Goal: Information Seeking & Learning: Learn about a topic

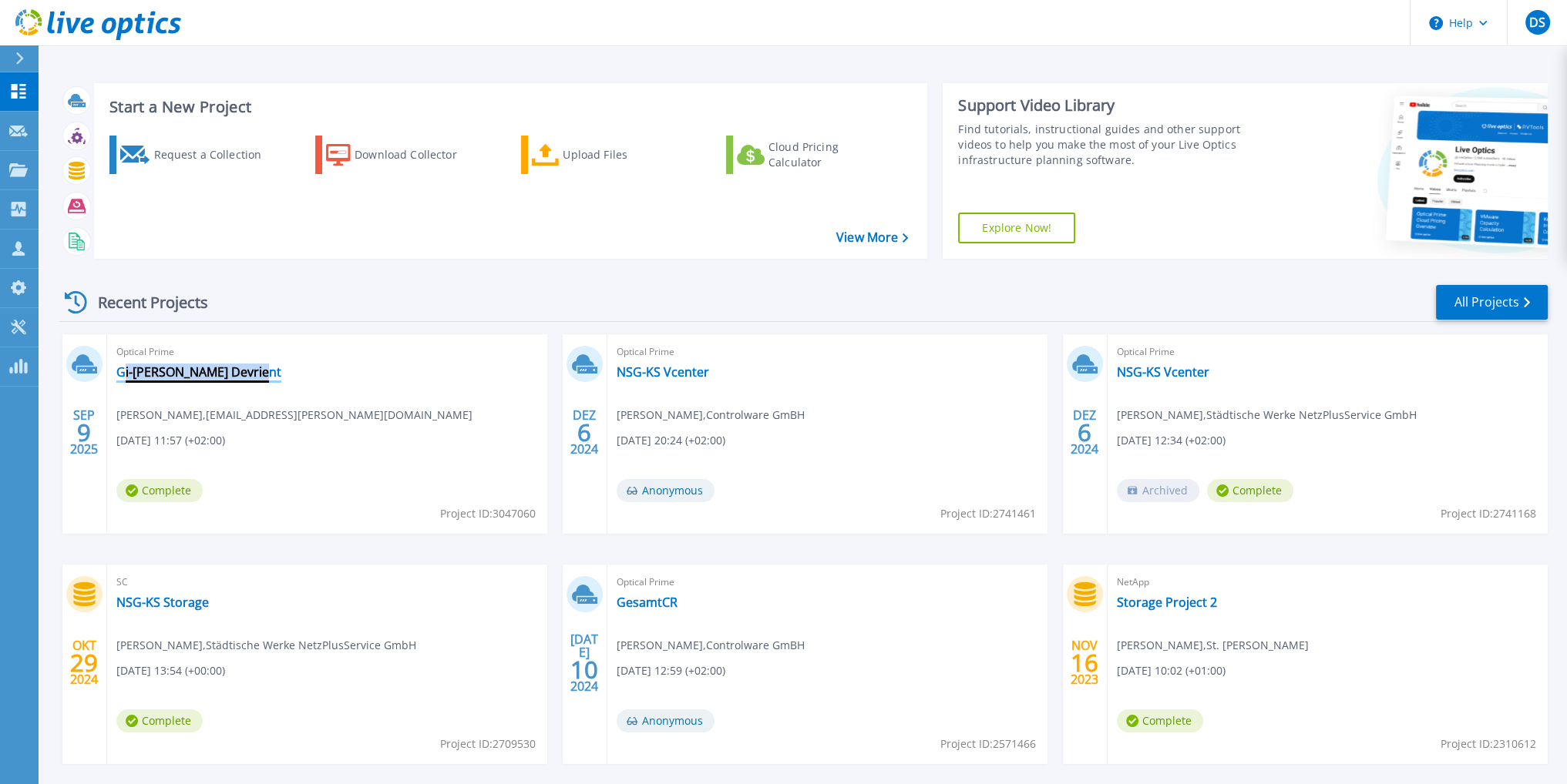
drag, startPoint x: 264, startPoint y: 376, endPoint x: 120, endPoint y: 367, distance: 144.3
click at [120, 367] on div "Optical Prime Gi-[PERSON_NAME] Devrient [DEMOGRAPHIC_DATA][PERSON_NAME] , [PERS…" at bounding box center [327, 434] width 440 height 200
copy link "Gi-[PERSON_NAME] Devrient"
click at [389, 427] on div "Optical Prime Gi-De Giesecke Devrient Christian Henke , Christian.Henke@gi-de.c…" at bounding box center [327, 434] width 440 height 200
click at [203, 366] on link "Gi-[PERSON_NAME] Devrient" at bounding box center [198, 372] width 165 height 15
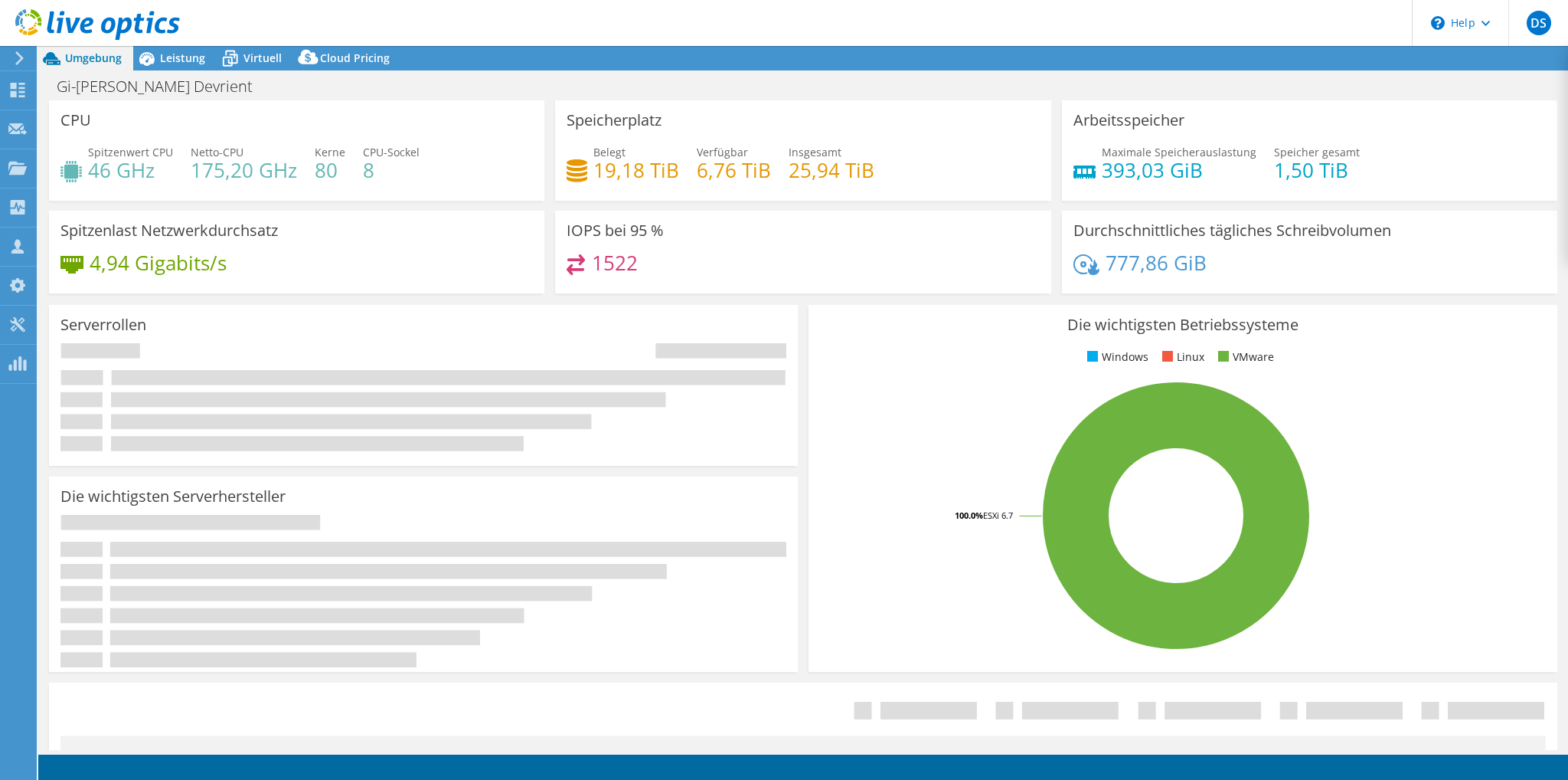
select select "EUFrankfurt"
select select "EUR"
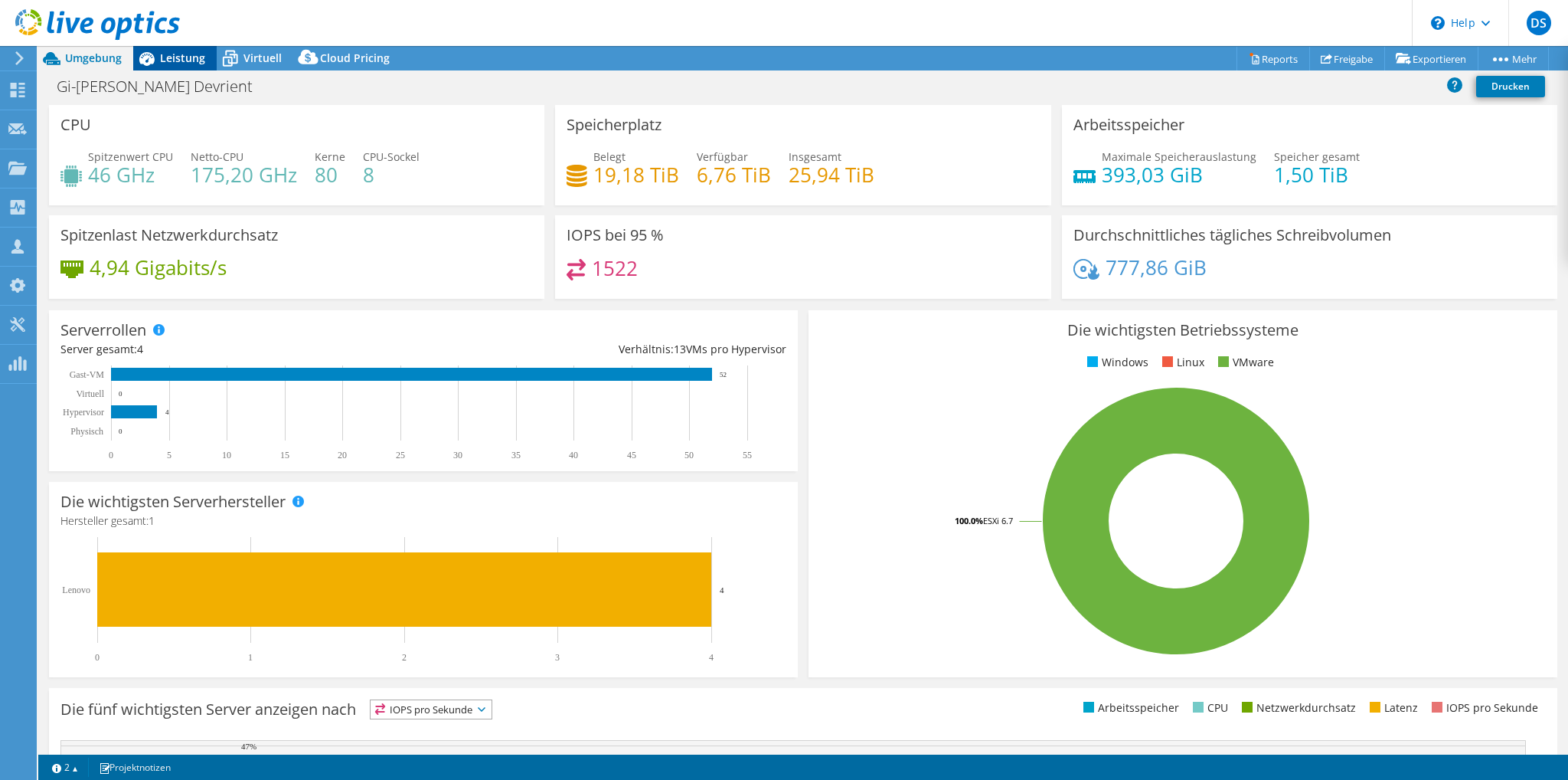
click at [169, 58] on span "Leistung" at bounding box center [182, 58] width 45 height 15
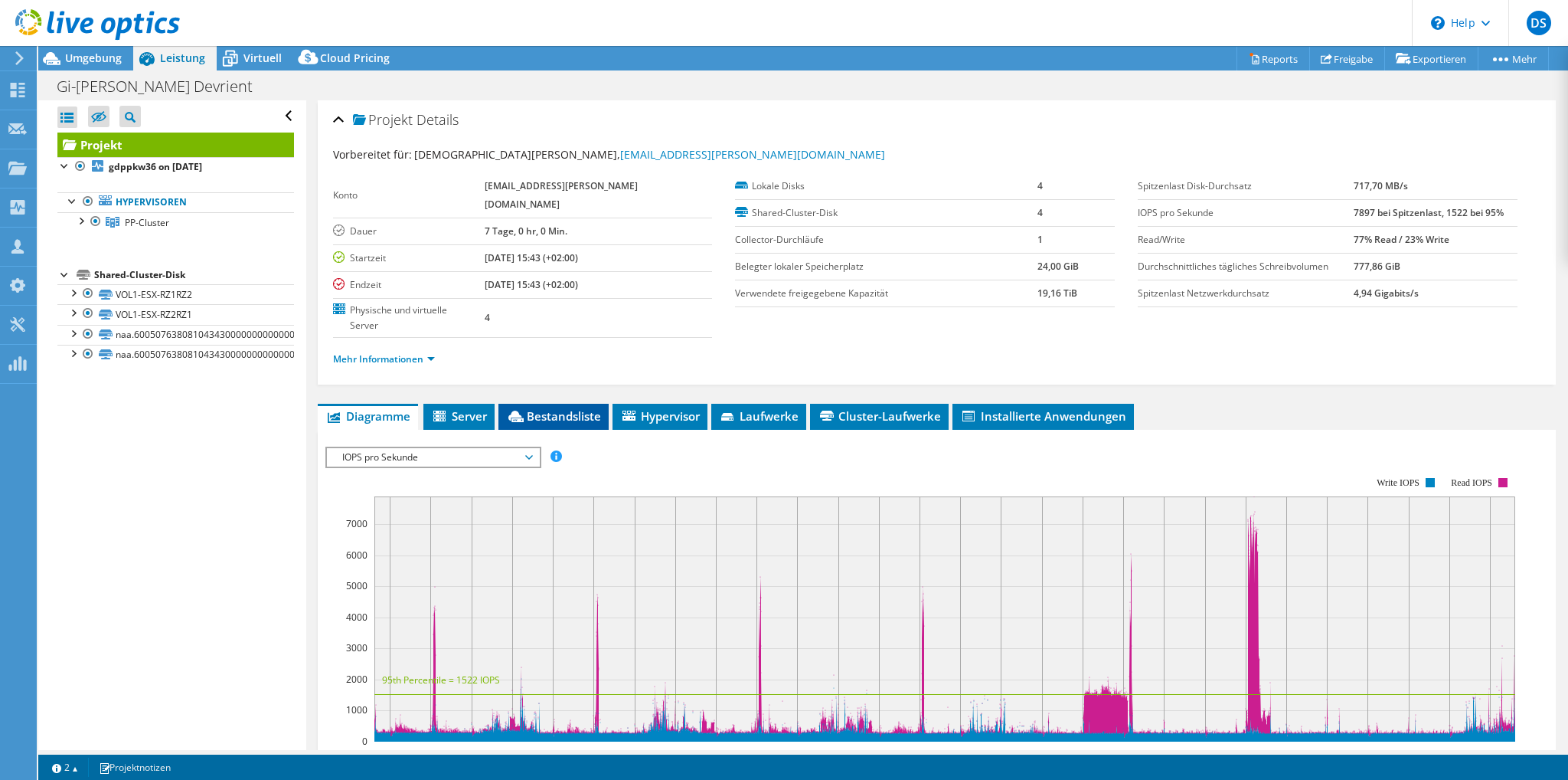
click at [588, 403] on li "Bestandsliste" at bounding box center [553, 416] width 110 height 26
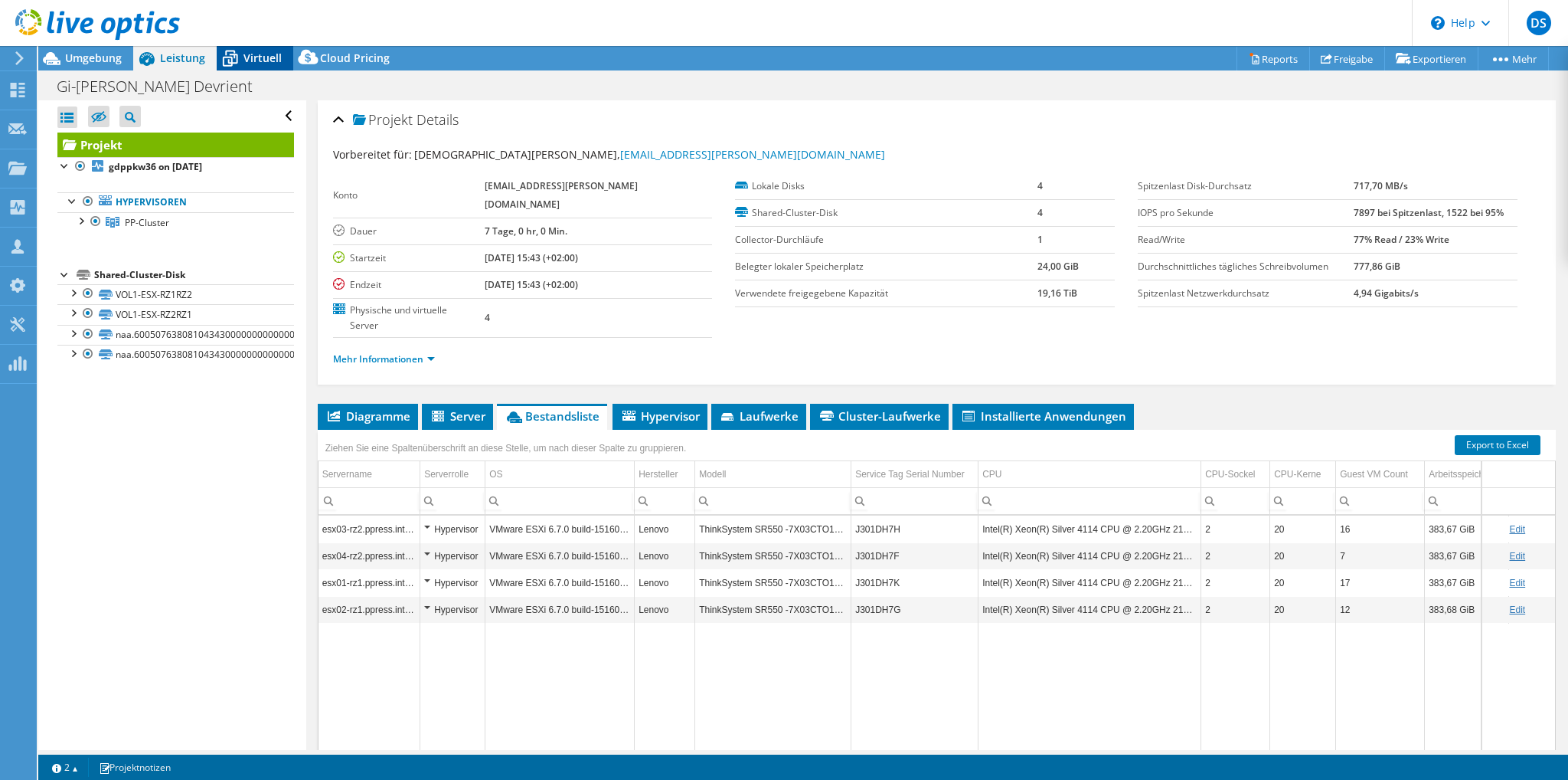
click at [239, 62] on icon at bounding box center [229, 58] width 27 height 27
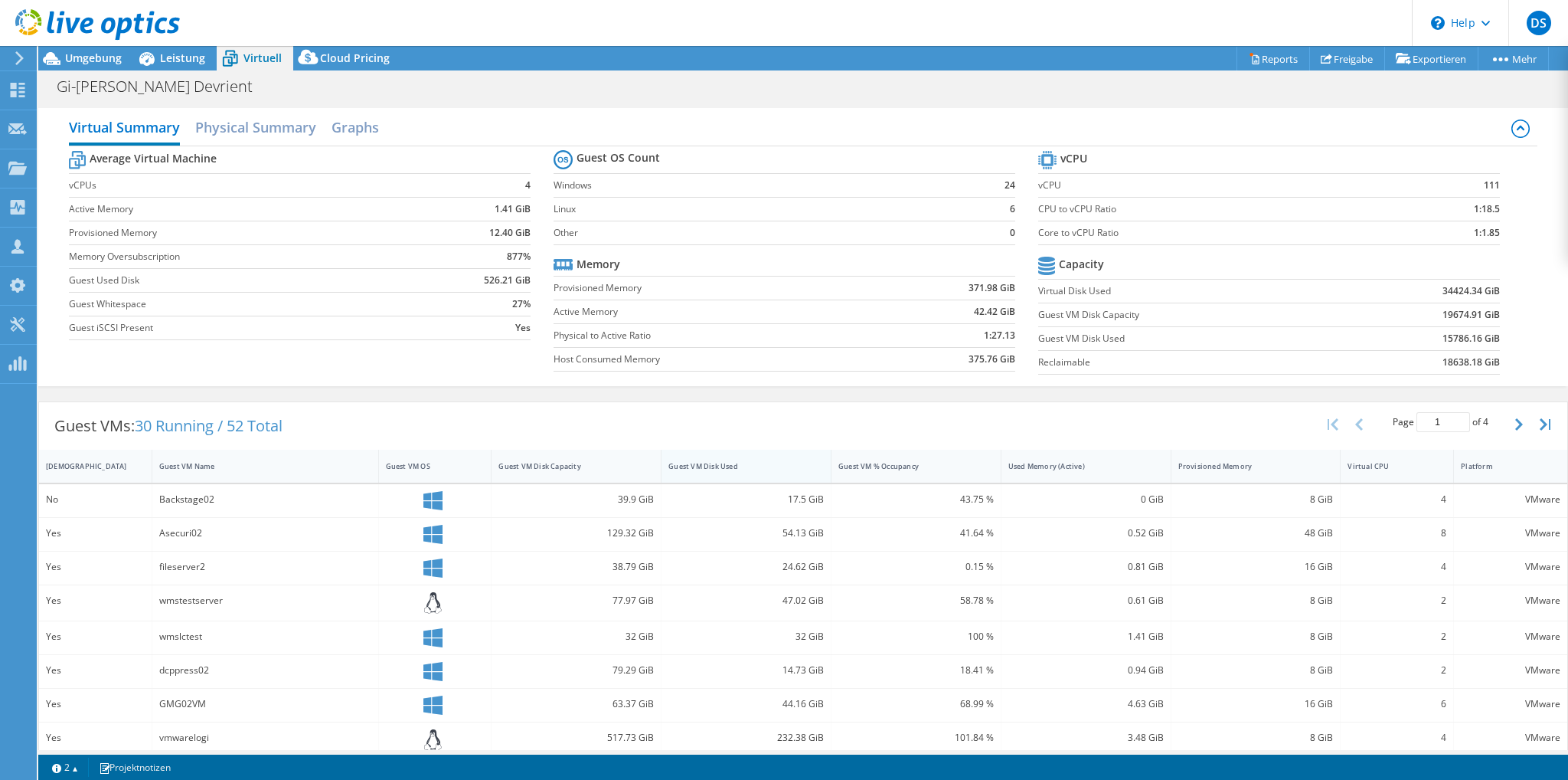
click at [685, 464] on div "Guest VM Disk Used" at bounding box center [737, 466] width 137 height 10
click at [565, 464] on div "Guest VM Disk Capacity" at bounding box center [567, 466] width 137 height 10
click at [103, 50] on div at bounding box center [89, 26] width 180 height 52
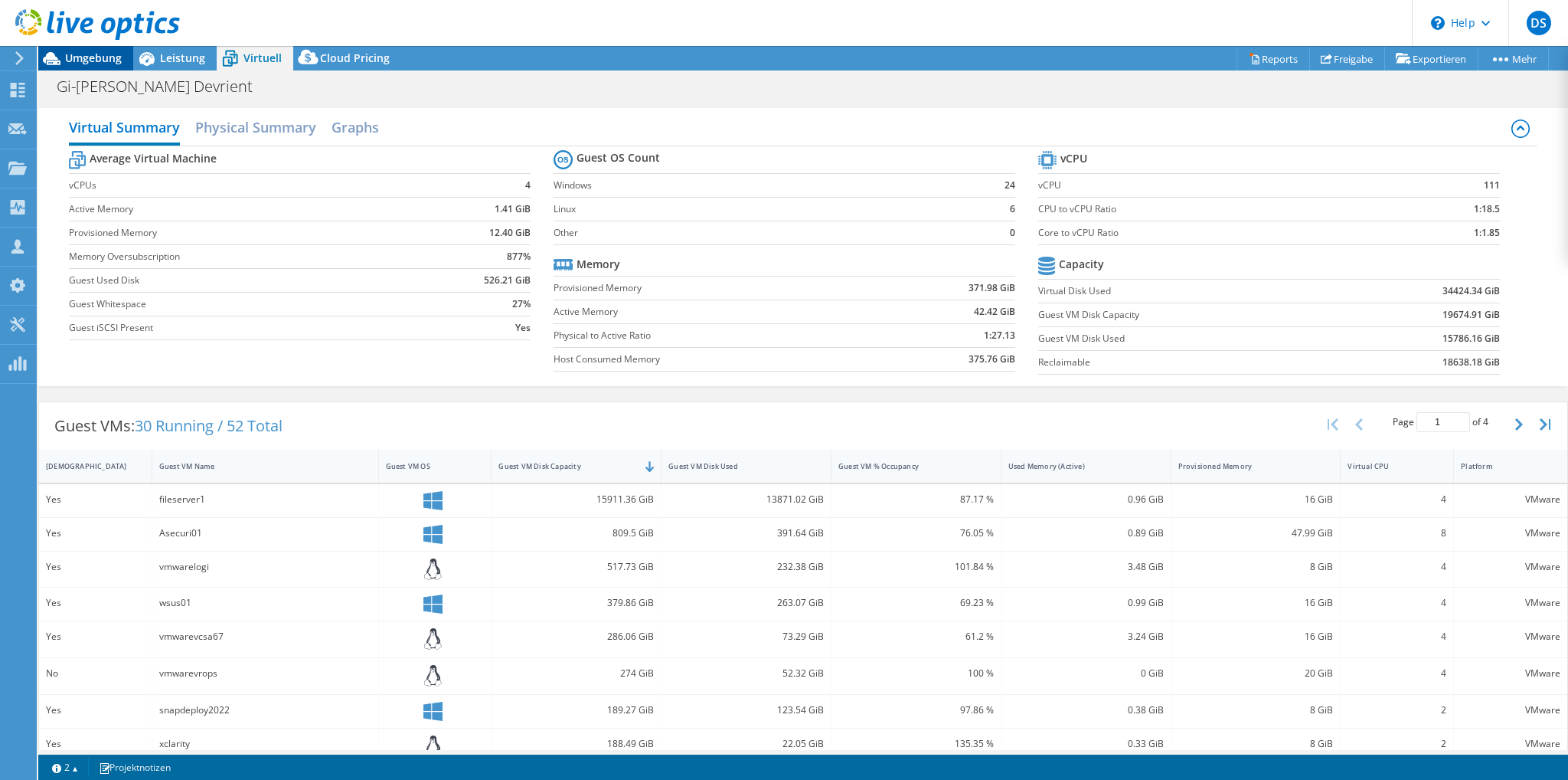
click at [69, 58] on span "Umgebung" at bounding box center [93, 58] width 57 height 15
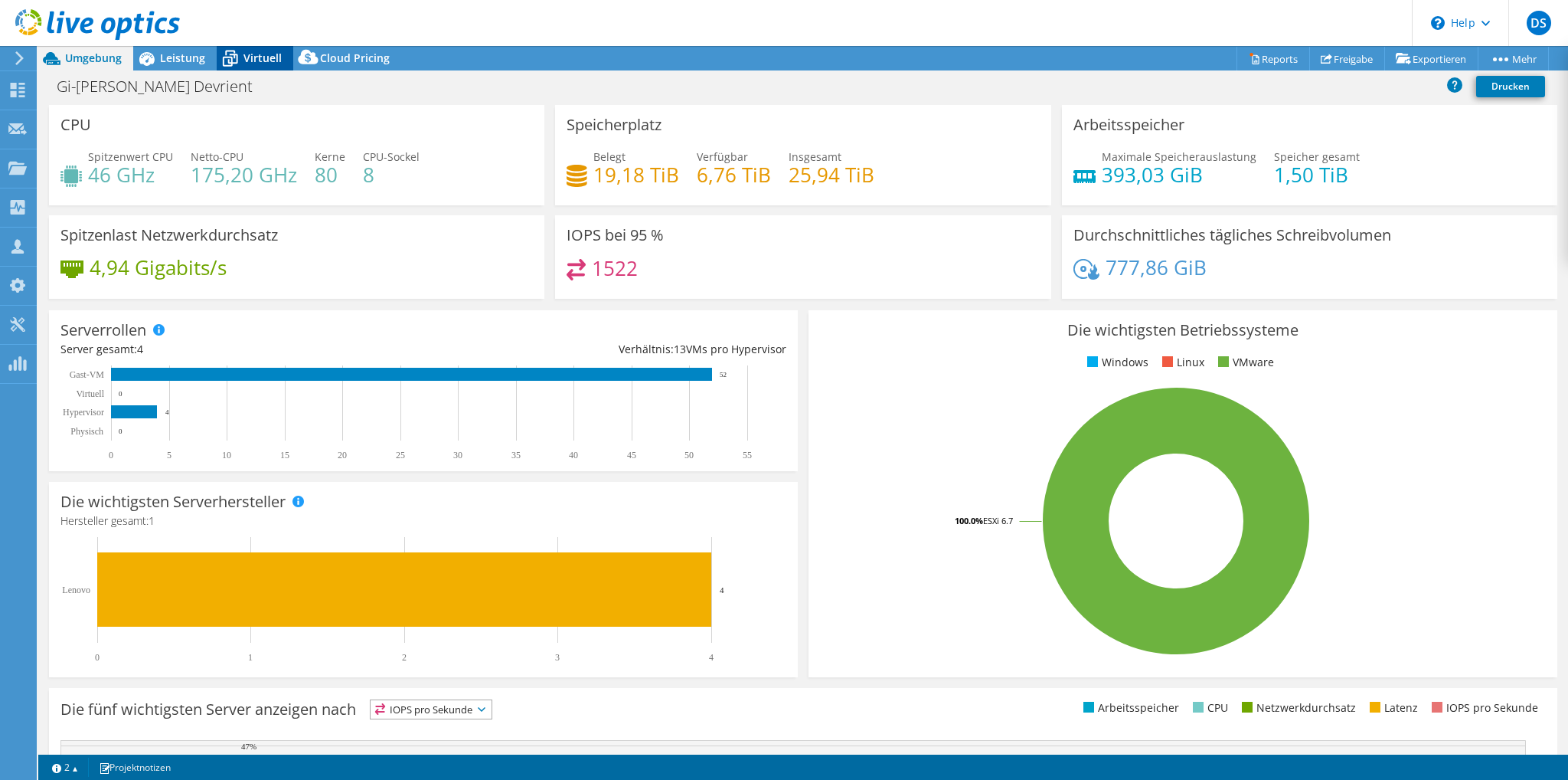
click at [219, 66] on icon at bounding box center [229, 58] width 27 height 27
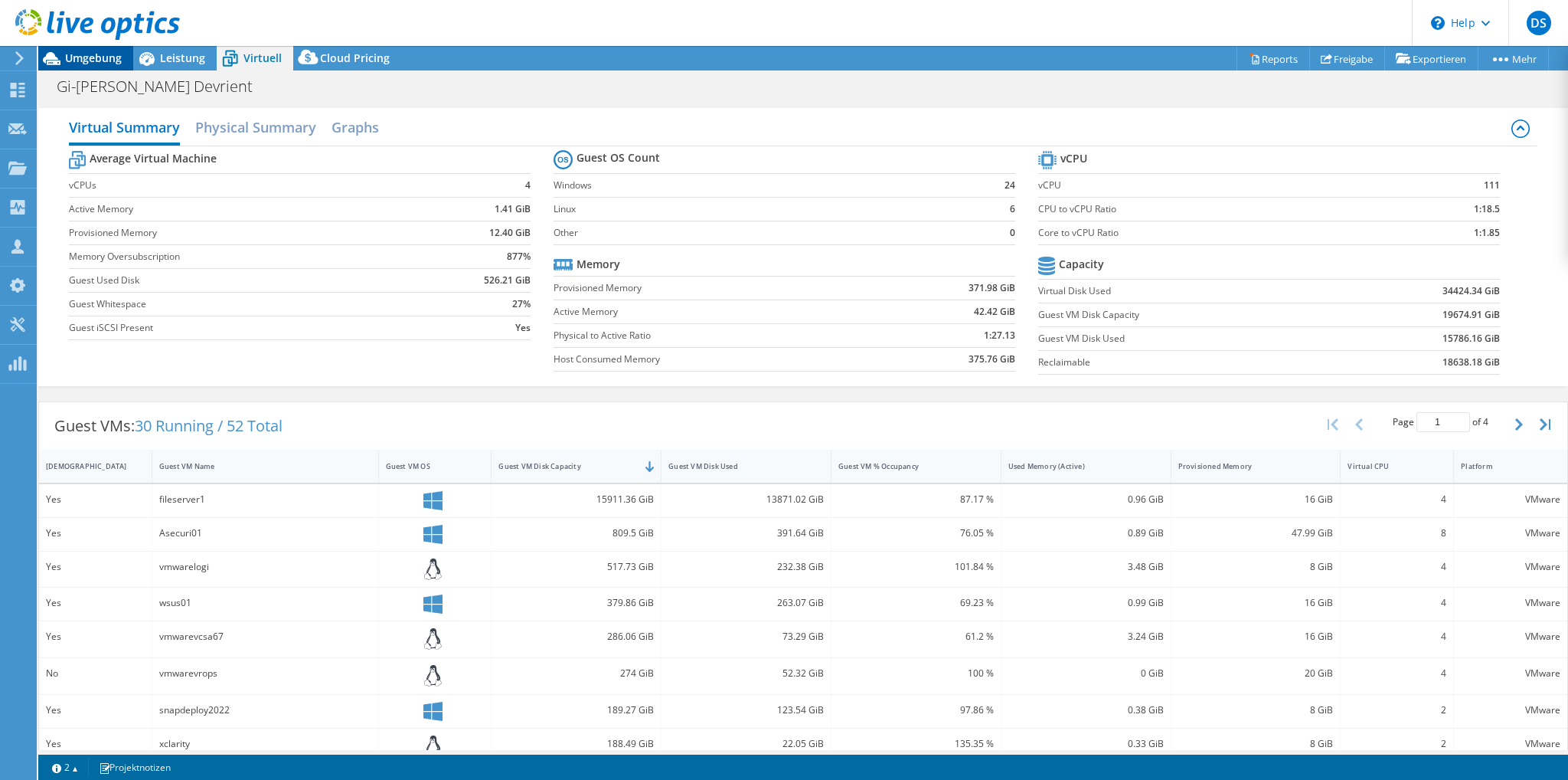
click at [71, 59] on span "Umgebung" at bounding box center [93, 58] width 57 height 15
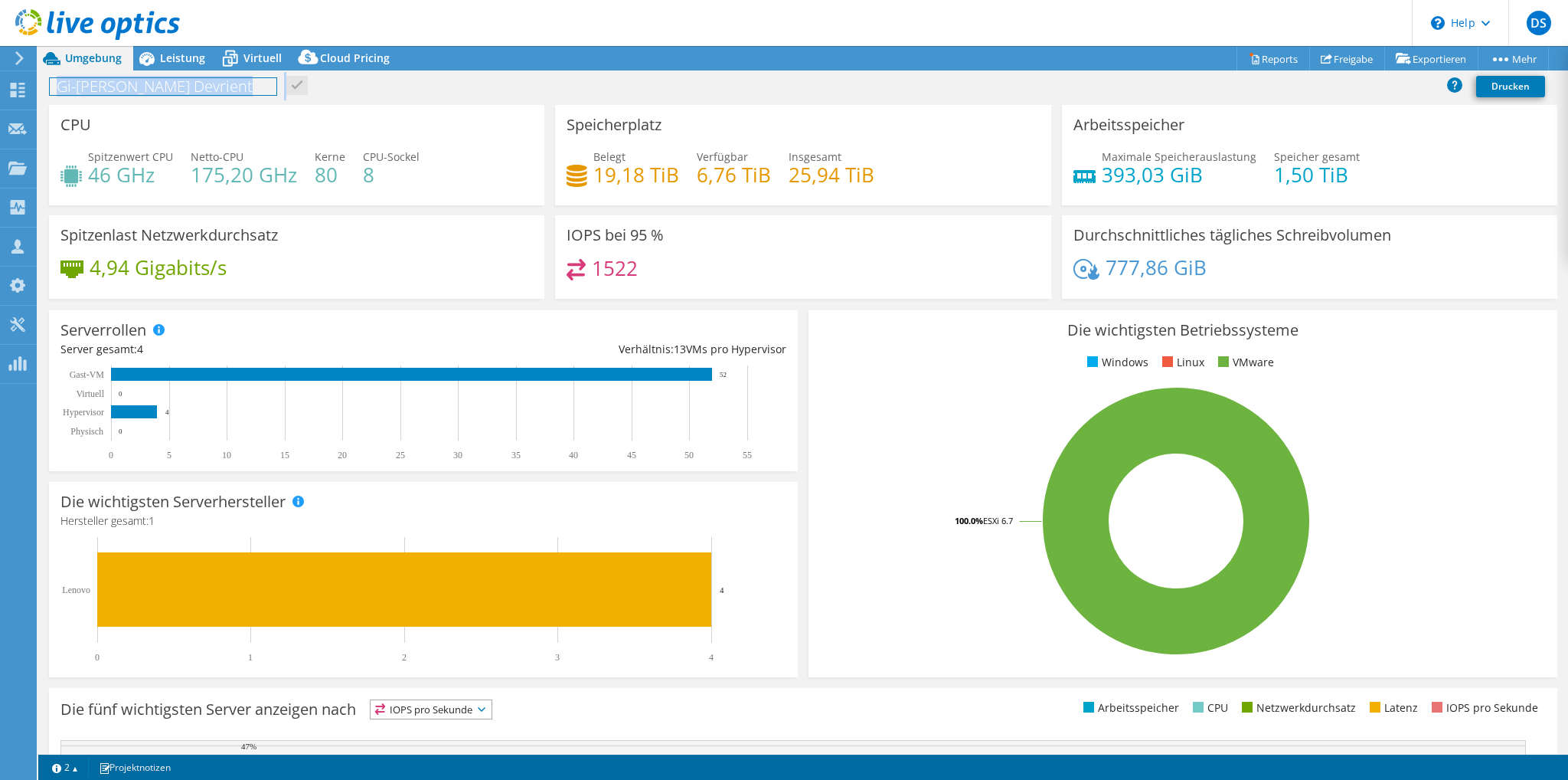
drag, startPoint x: 259, startPoint y: 92, endPoint x: 64, endPoint y: 78, distance: 195.5
click at [60, 78] on div "Gi-[PERSON_NAME] Devrient Drucken" at bounding box center [803, 85] width 1530 height 29
click at [200, 81] on h1 "Gi-[PERSON_NAME] Devrient" at bounding box center [163, 86] width 226 height 17
copy h1 "Gi-[PERSON_NAME] Devrient"
click at [404, 169] on h4 "8" at bounding box center [391, 174] width 57 height 17
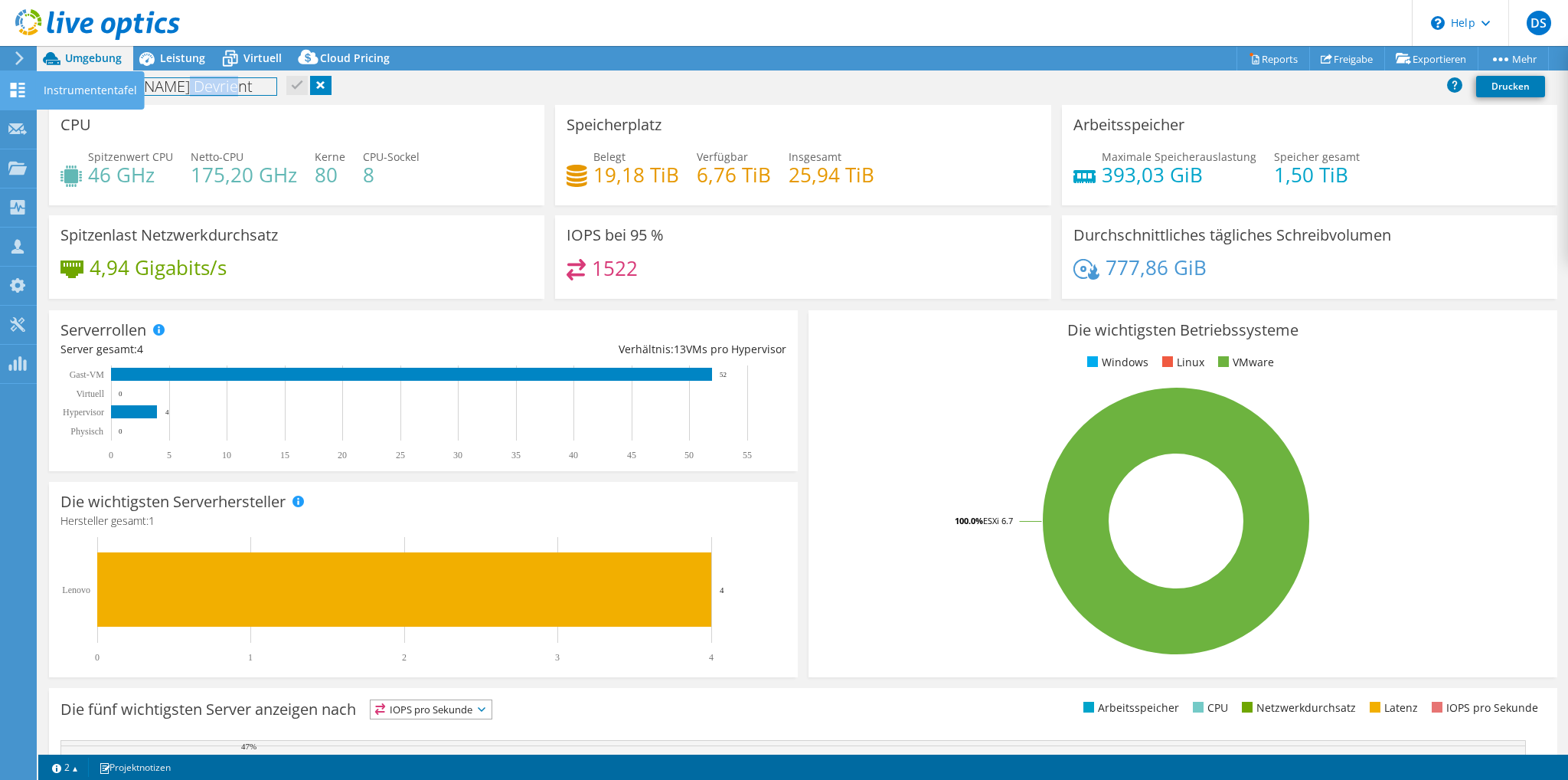
drag, startPoint x: 254, startPoint y: 78, endPoint x: 35, endPoint y: 82, distance: 219.0
click at [35, 82] on div "DS Teammitglied [PERSON_NAME] [PERSON_NAME][EMAIL_ADDRESS][PERSON_NAME][DOMAIN_…" at bounding box center [784, 390] width 1568 height 780
copy h1 "Gi-[PERSON_NAME] Devrient"
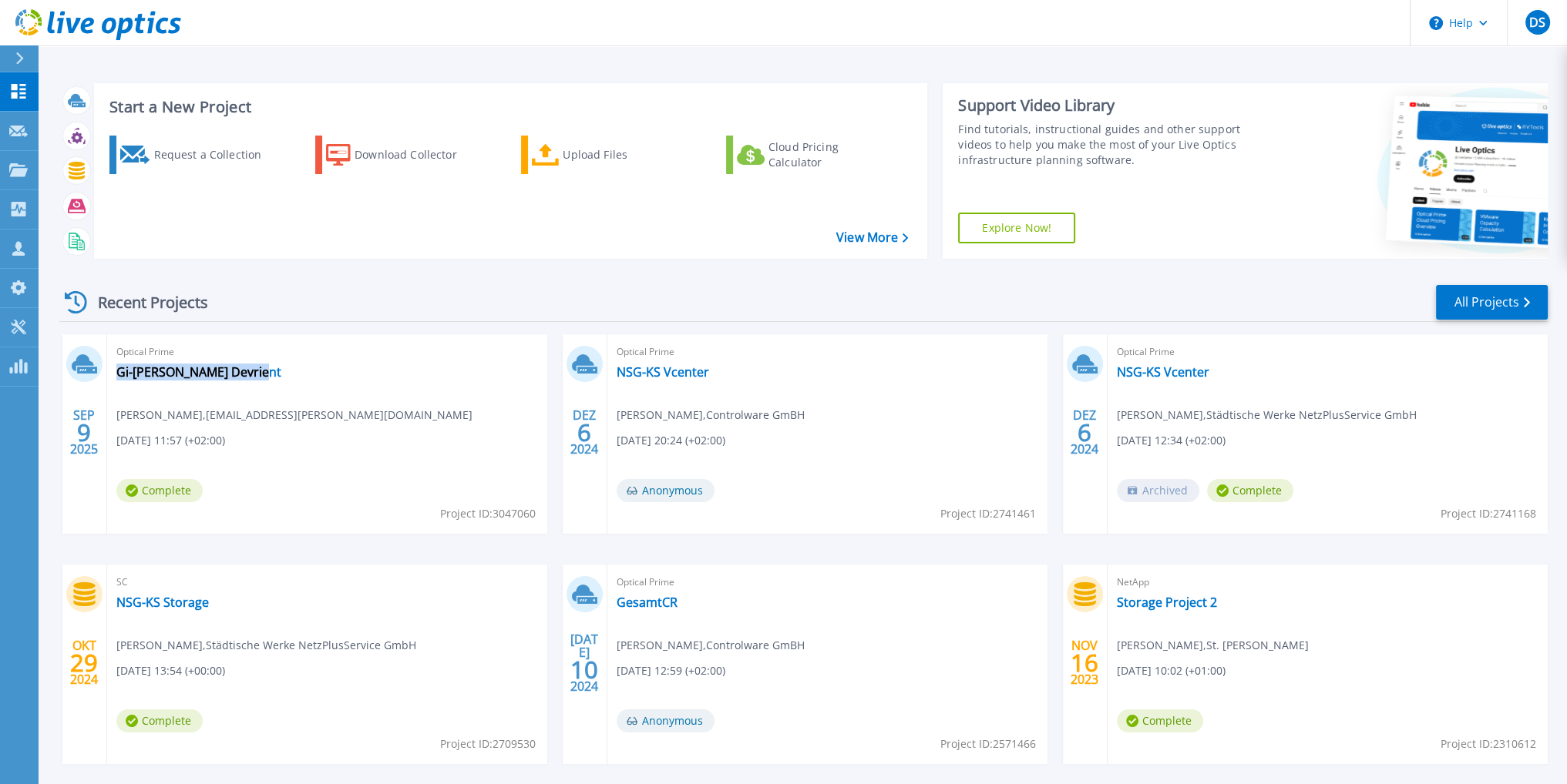
drag, startPoint x: 221, startPoint y: 384, endPoint x: 268, endPoint y: 376, distance: 47.7
click at [268, 376] on div "Optical Prime Gi-De Giesecke Devrient Christian Henke , Christian.Henke@gi-de.c…" at bounding box center [327, 434] width 440 height 200
copy div "Gi-[PERSON_NAME] Devrient"
click at [211, 374] on link "Gi-[PERSON_NAME] Devrient" at bounding box center [198, 372] width 165 height 15
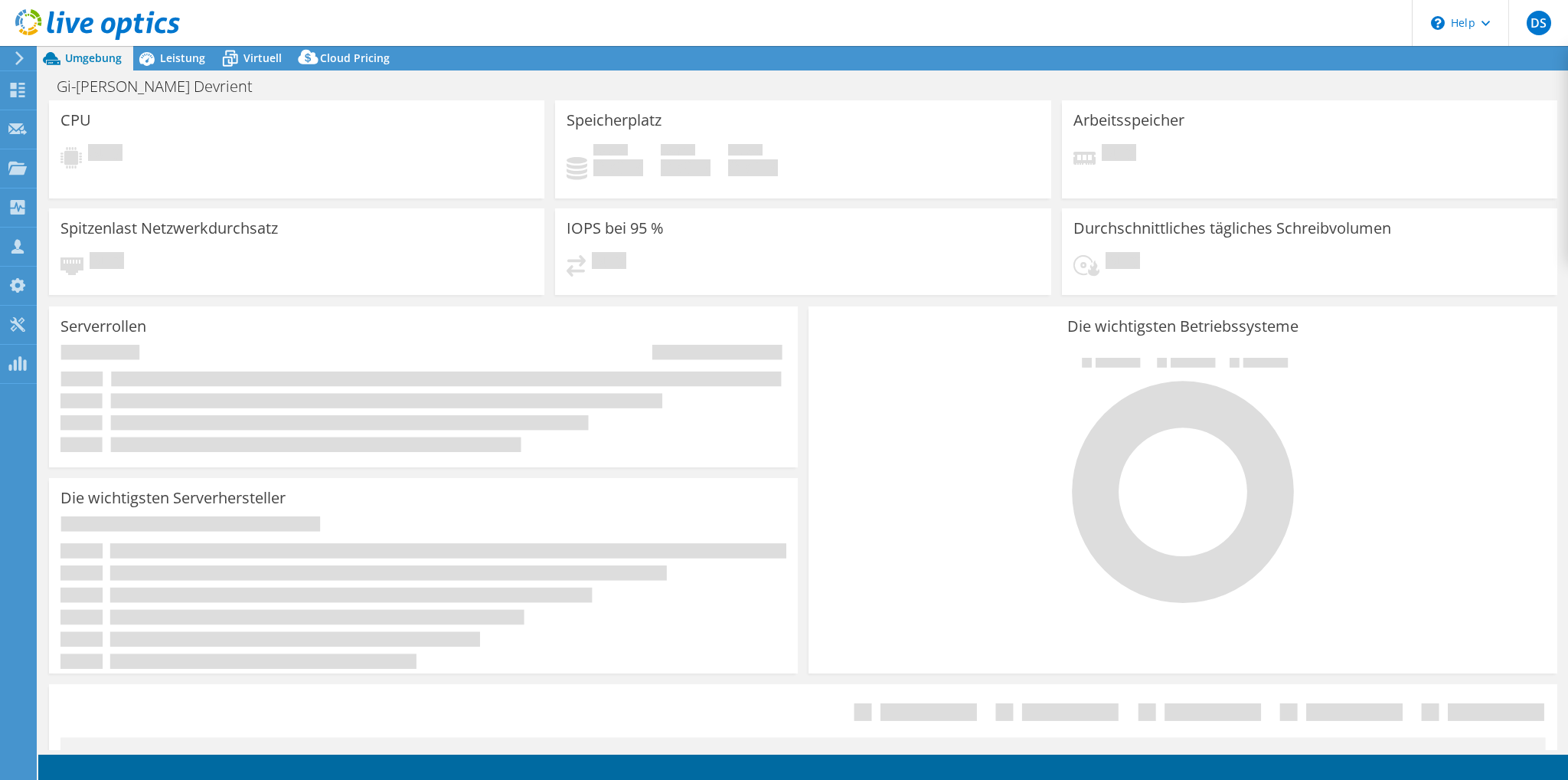
select select "EUFrankfurt"
select select "EUR"
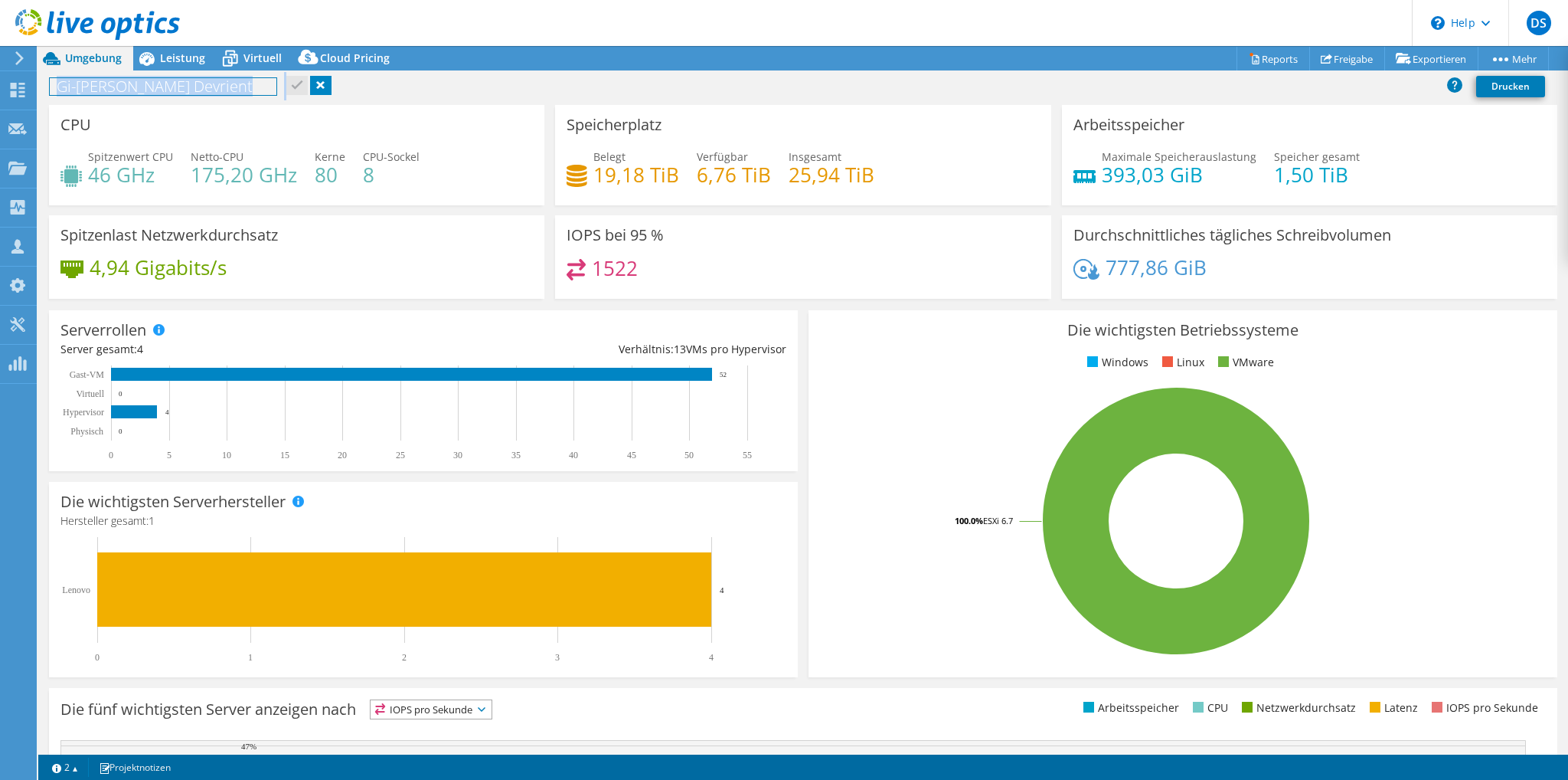
drag, startPoint x: 262, startPoint y: 88, endPoint x: 72, endPoint y: 87, distance: 190.0
click at [68, 84] on div "Gi-[PERSON_NAME] Devrient Drucken" at bounding box center [803, 85] width 1530 height 29
click at [89, 92] on h1 "Gi-[PERSON_NAME] Devrient" at bounding box center [163, 86] width 226 height 17
copy h1 "Gi-[PERSON_NAME] Devrient"
click at [149, 53] on icon at bounding box center [146, 59] width 15 height 14
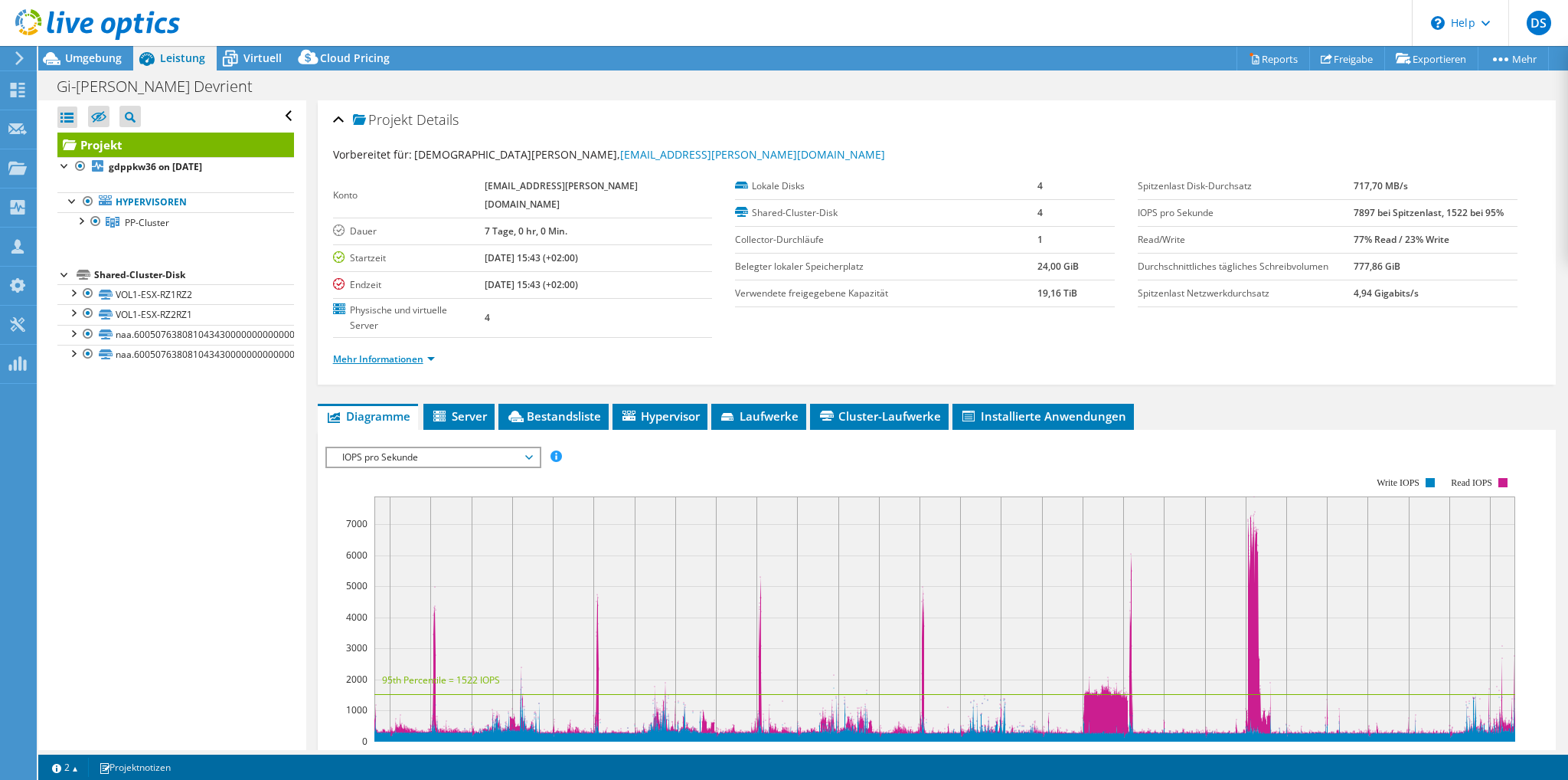
click at [423, 353] on link "Mehr Informationen" at bounding box center [383, 359] width 102 height 13
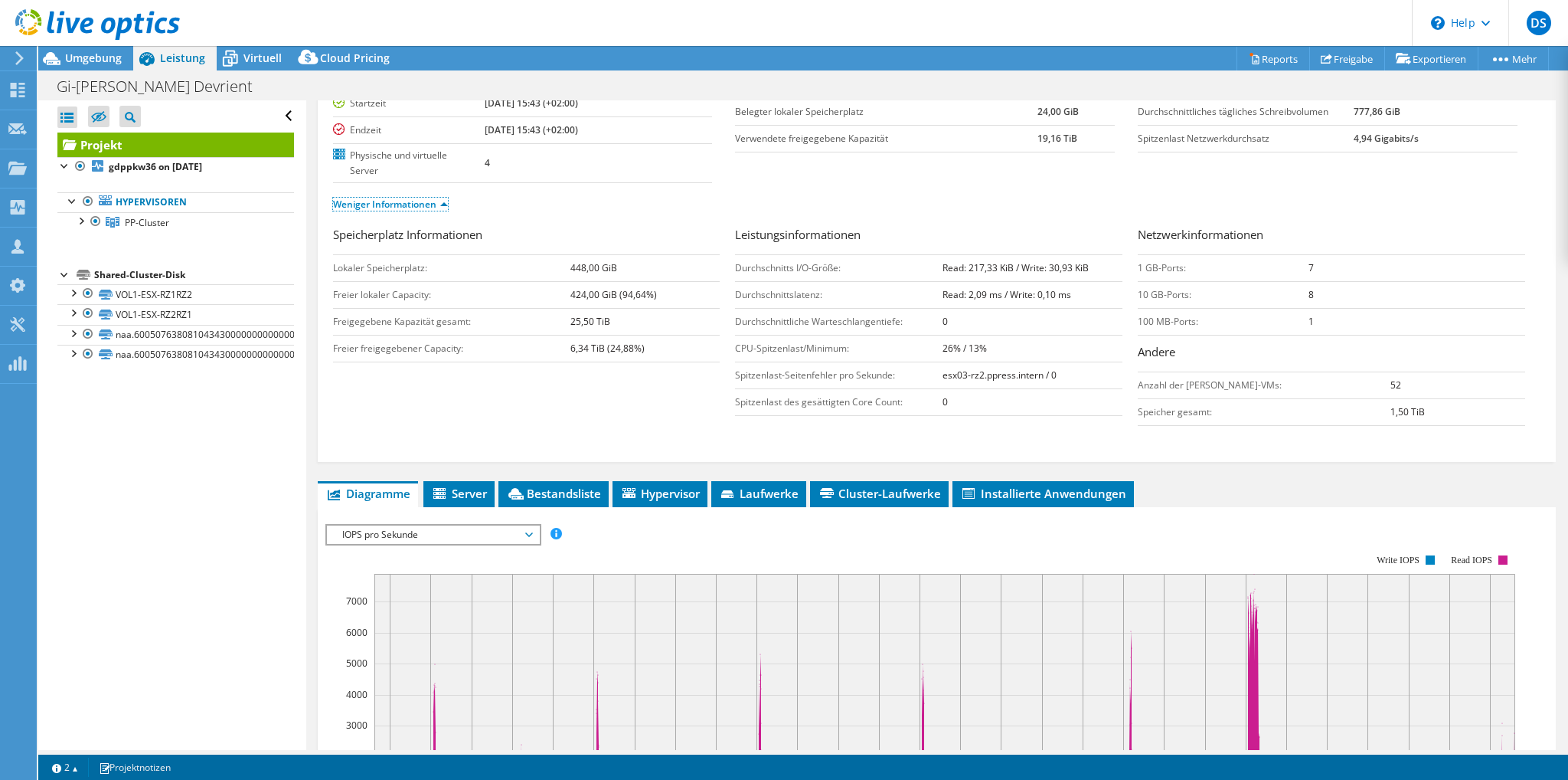
scroll to position [77, 0]
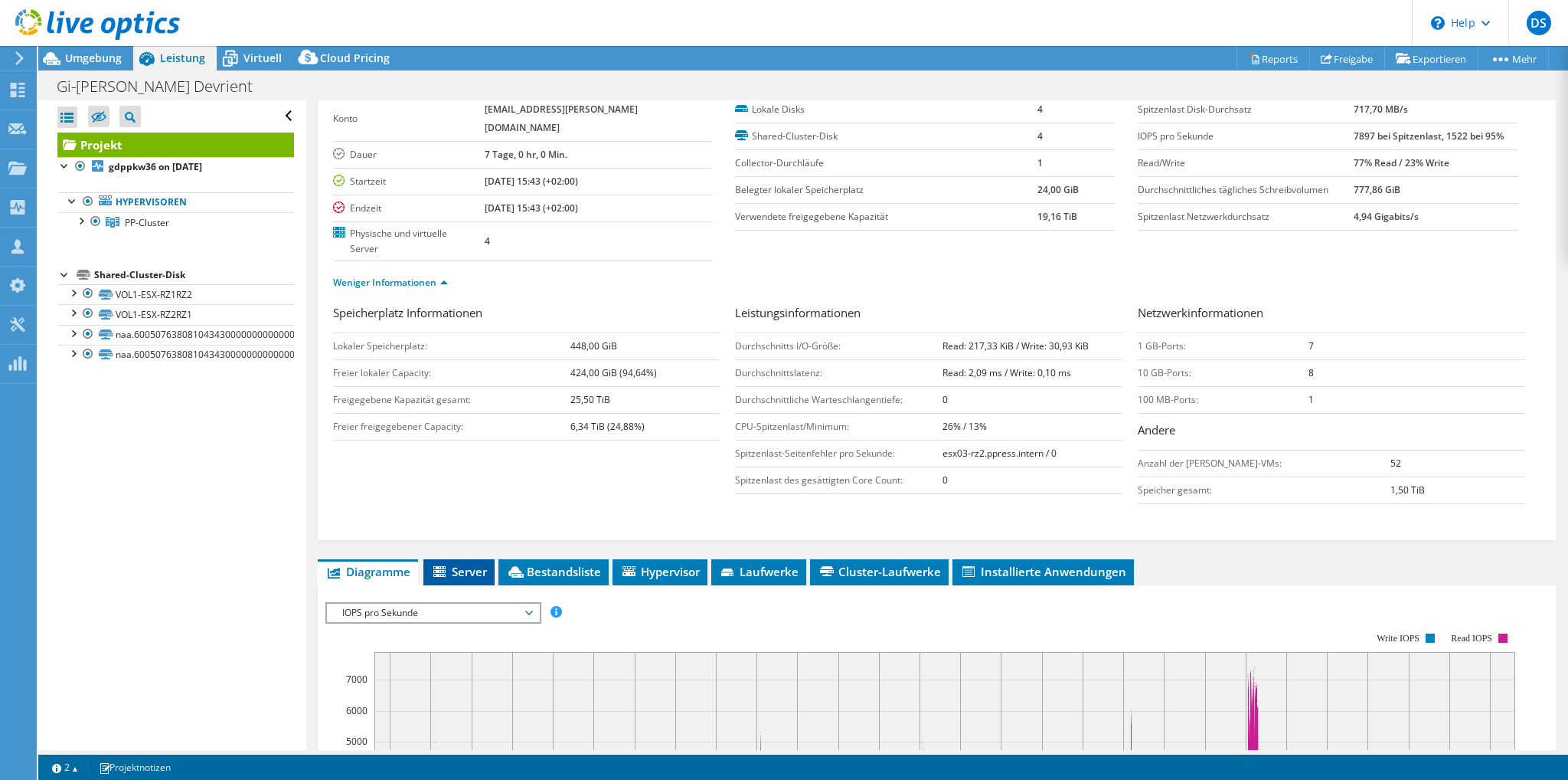
click at [460, 564] on span "Server" at bounding box center [459, 571] width 56 height 15
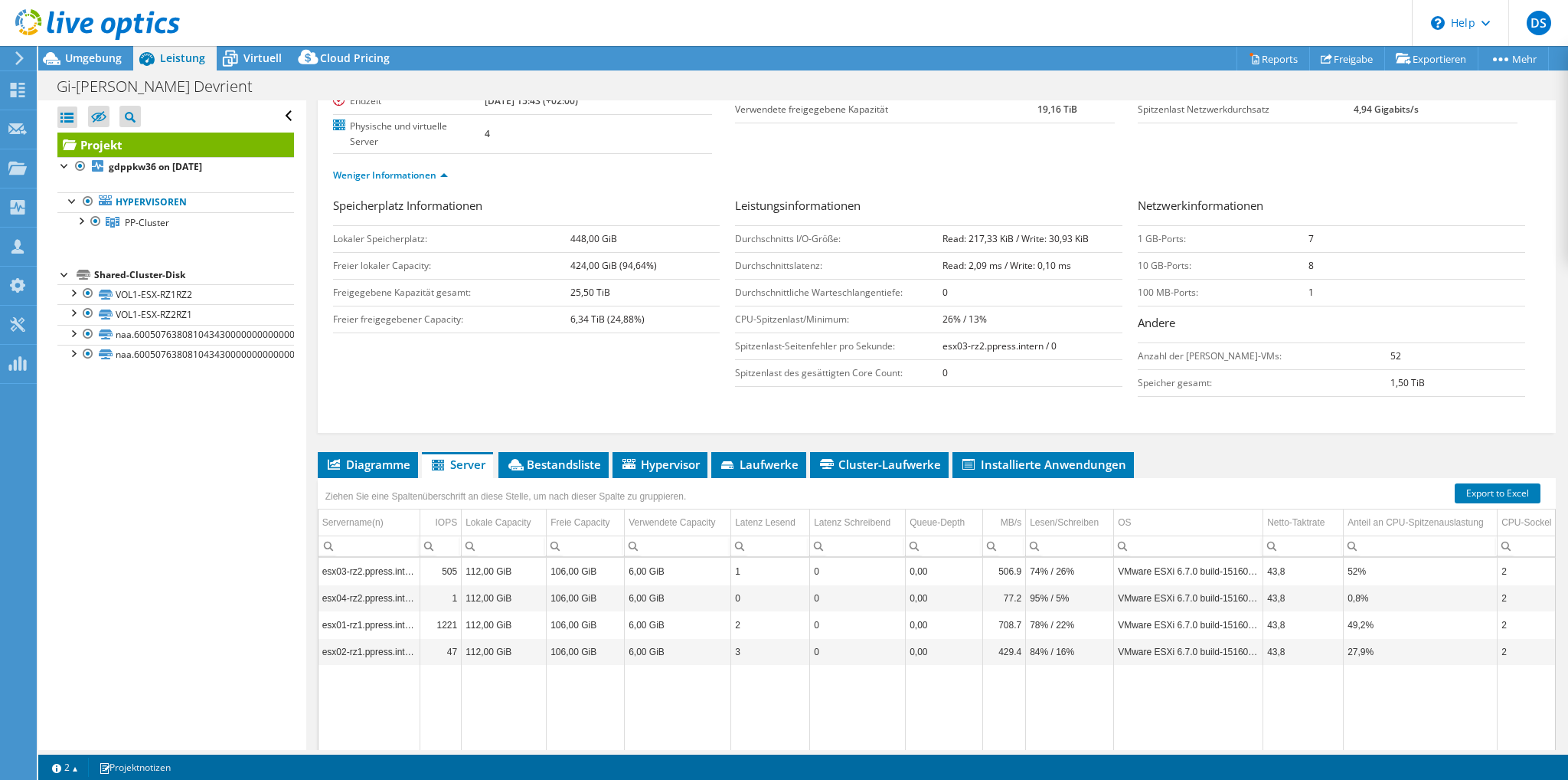
scroll to position [230, 0]
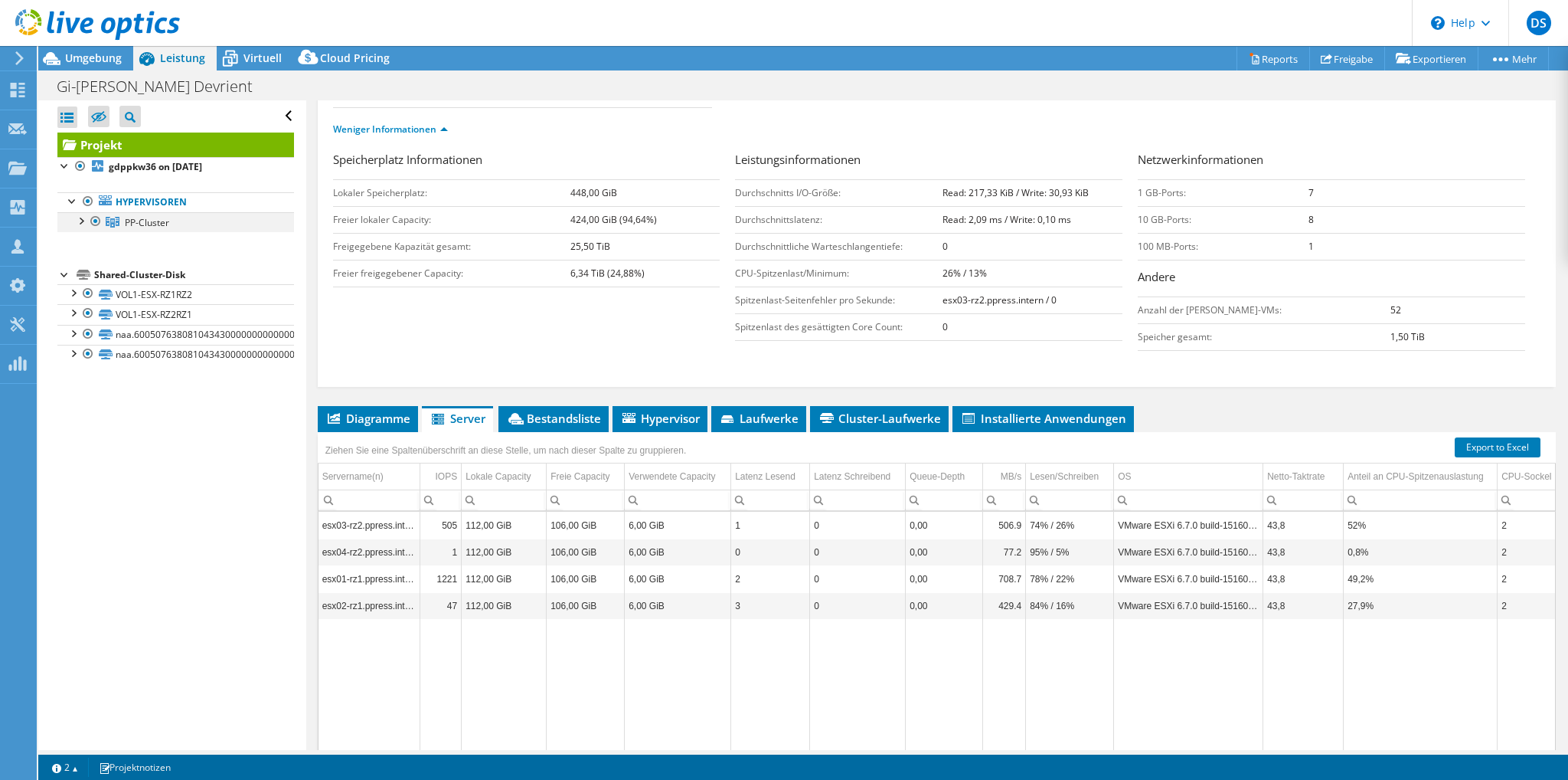
click at [75, 220] on div at bounding box center [79, 220] width 15 height 15
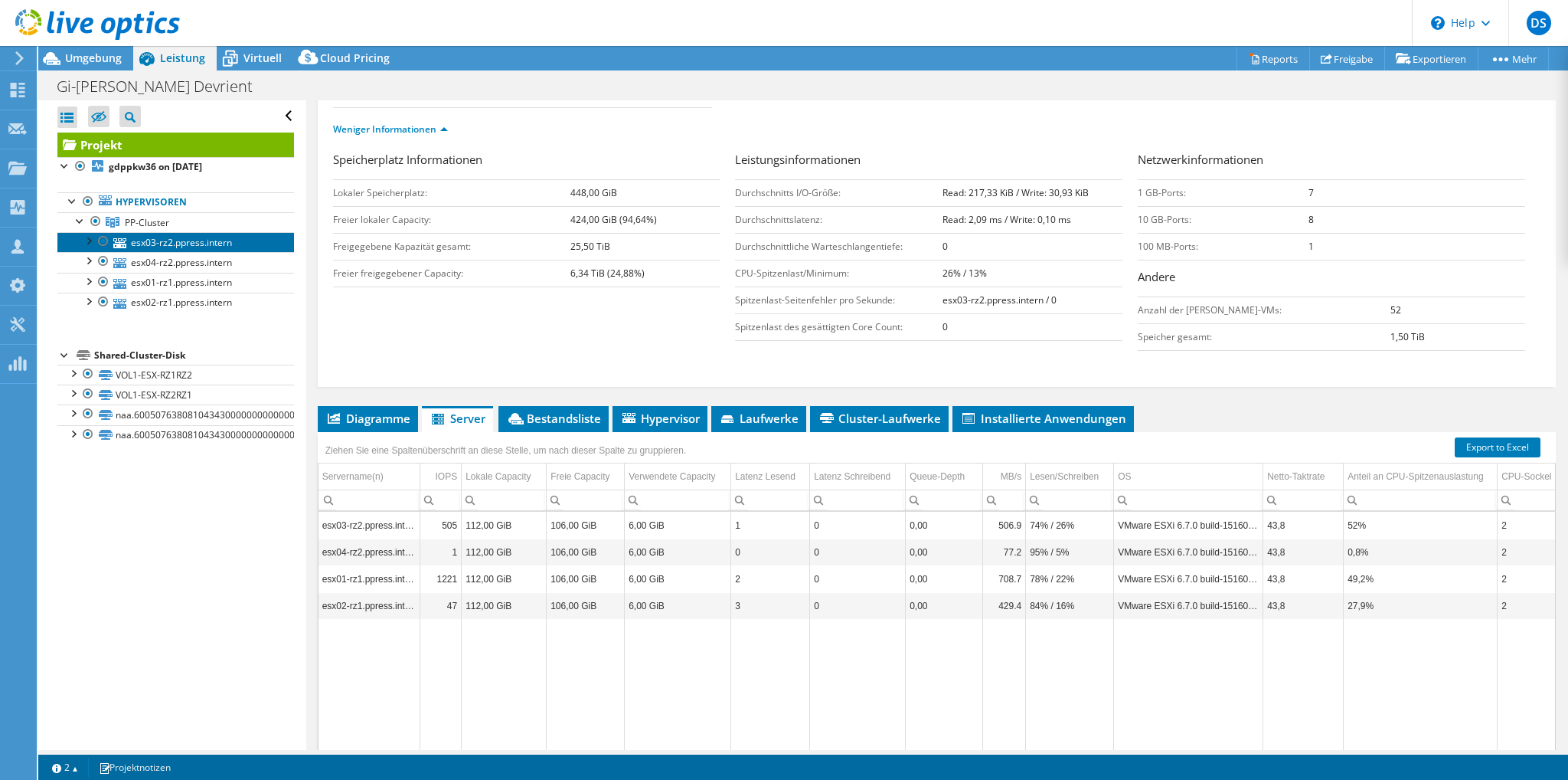
click at [189, 239] on link "esx03-rz2.ppress.intern" at bounding box center [176, 242] width 236 height 20
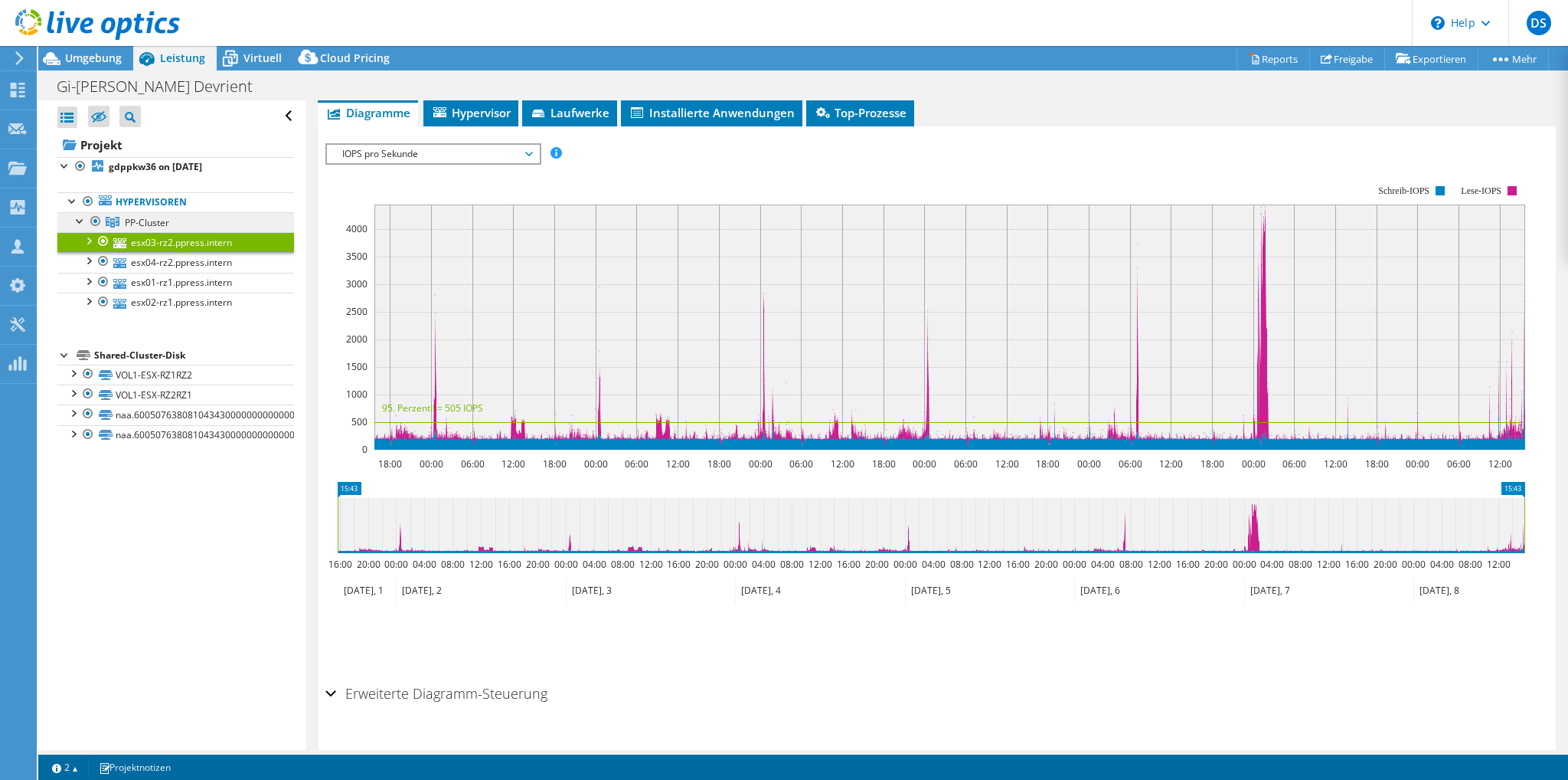
click at [232, 223] on link "PP-Cluster" at bounding box center [176, 223] width 236 height 20
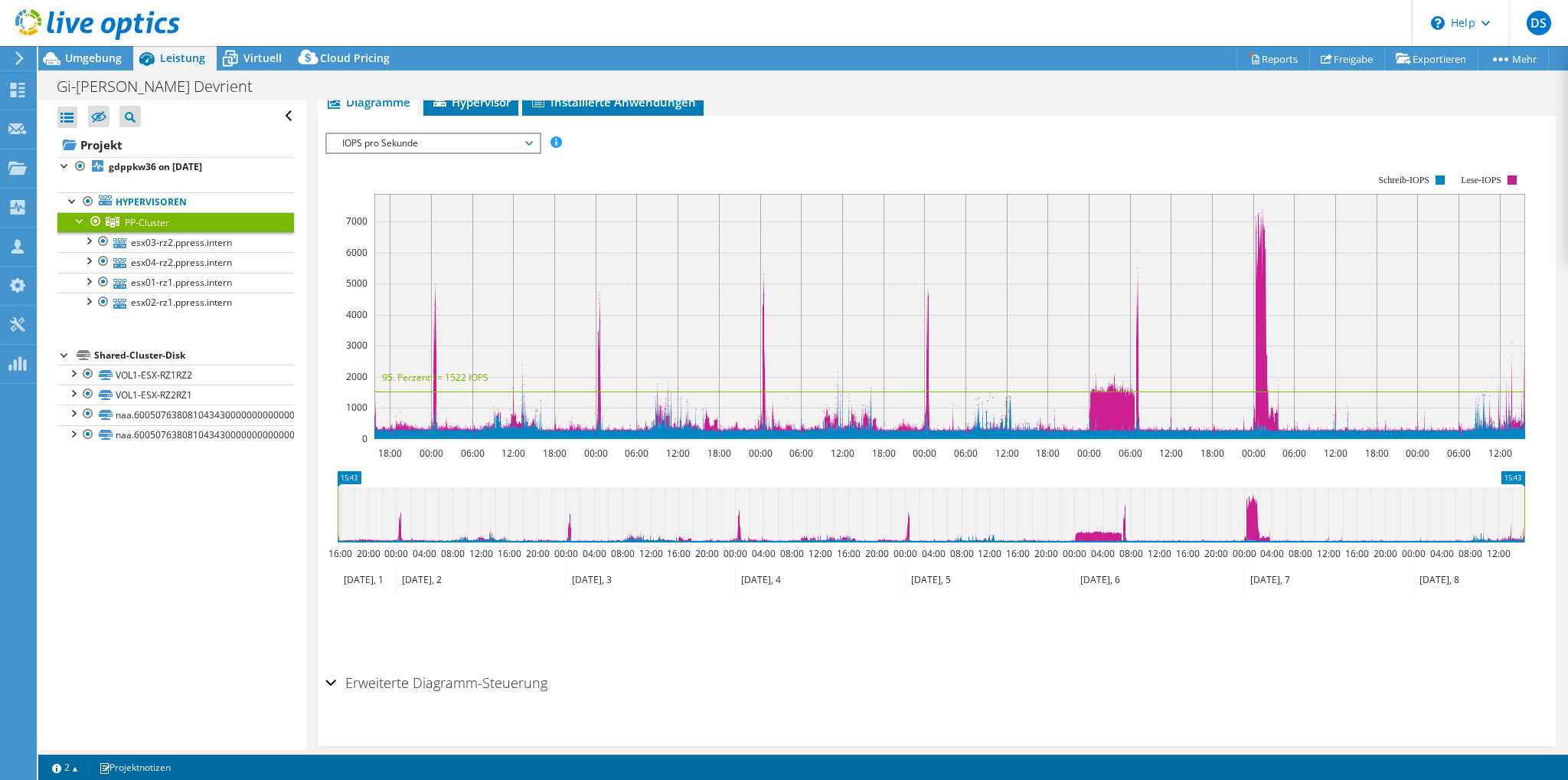
scroll to position [0, 0]
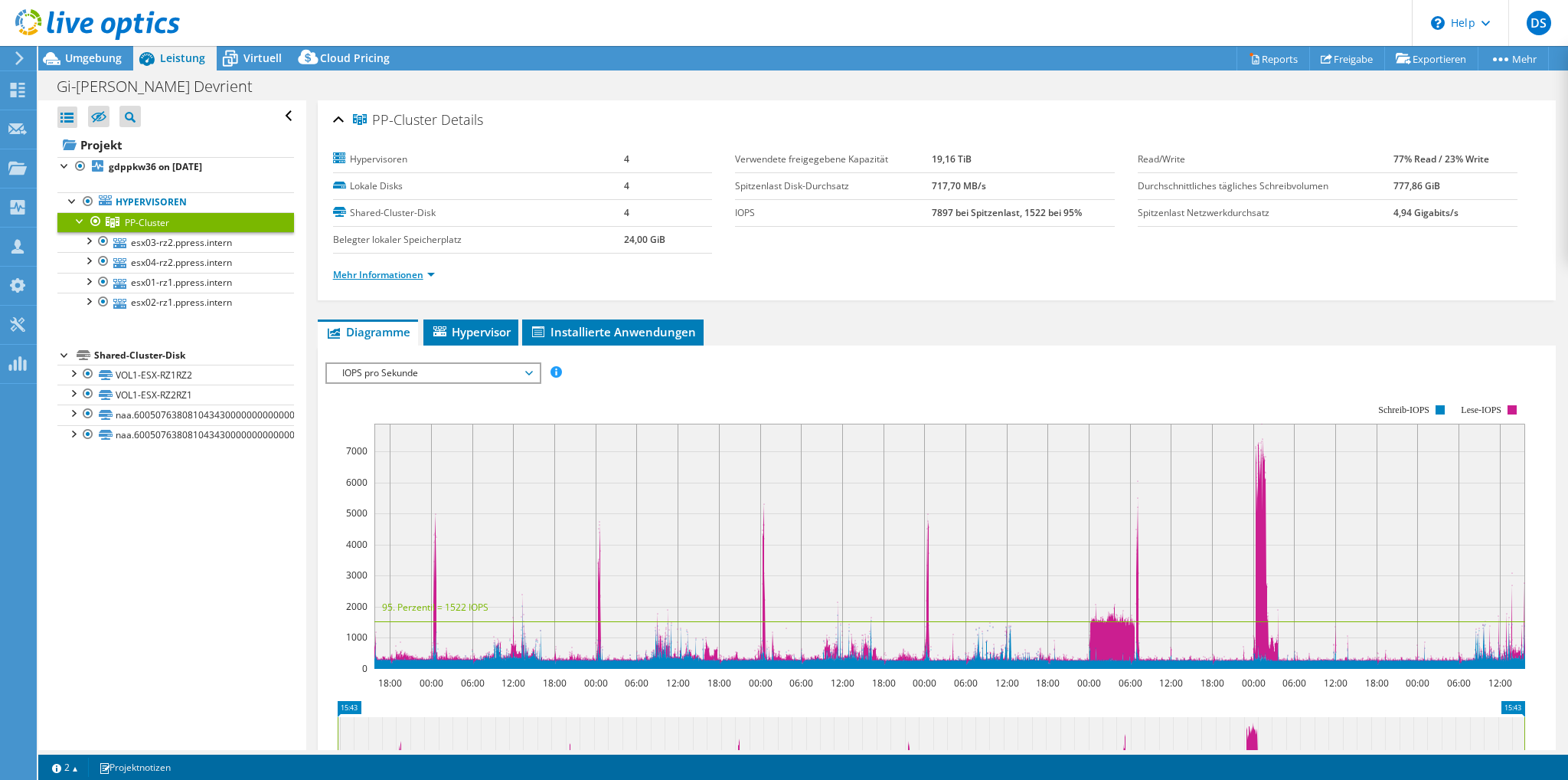
click at [406, 271] on link "Mehr Informationen" at bounding box center [383, 274] width 102 height 13
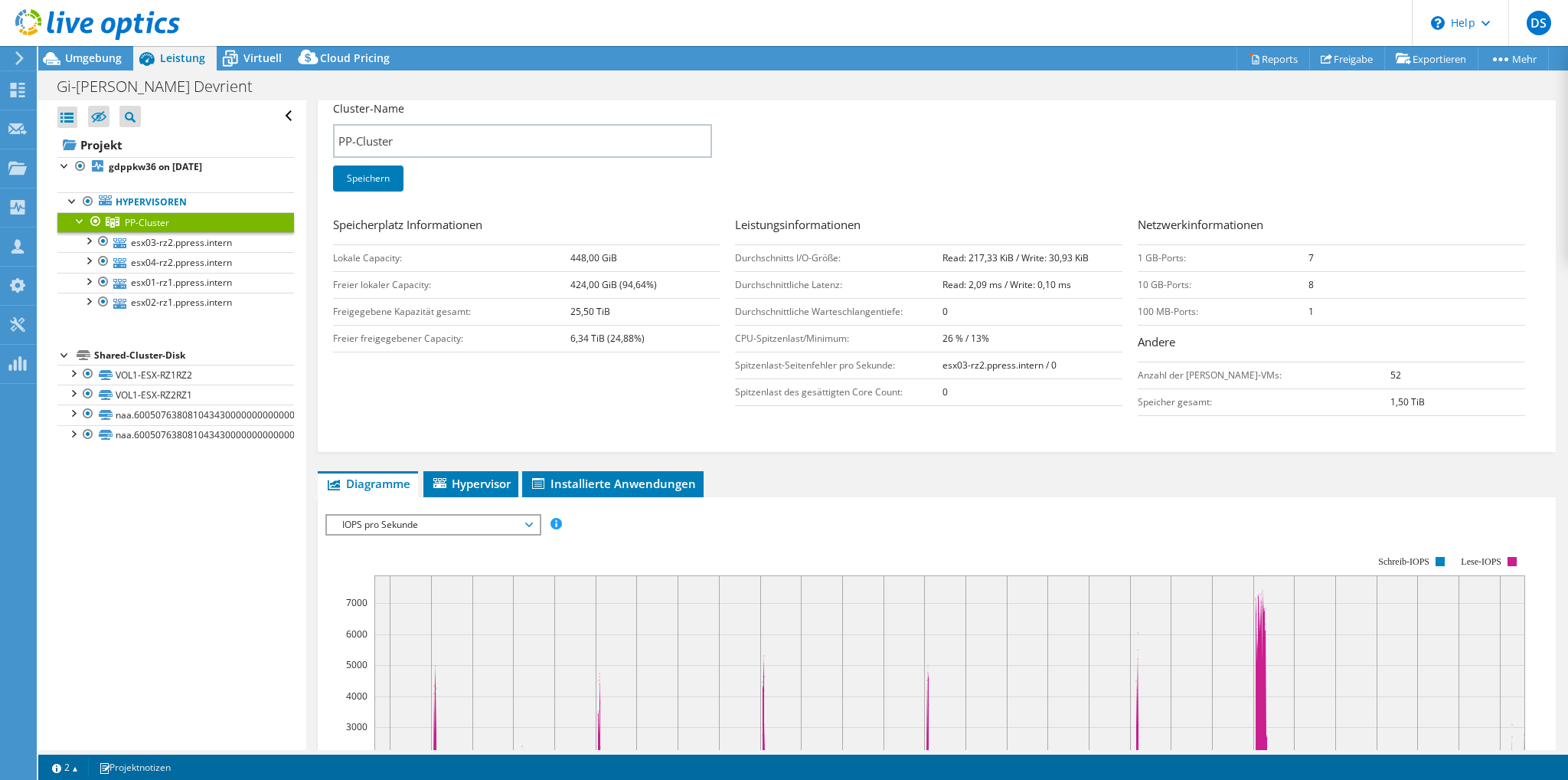
scroll to position [306, 0]
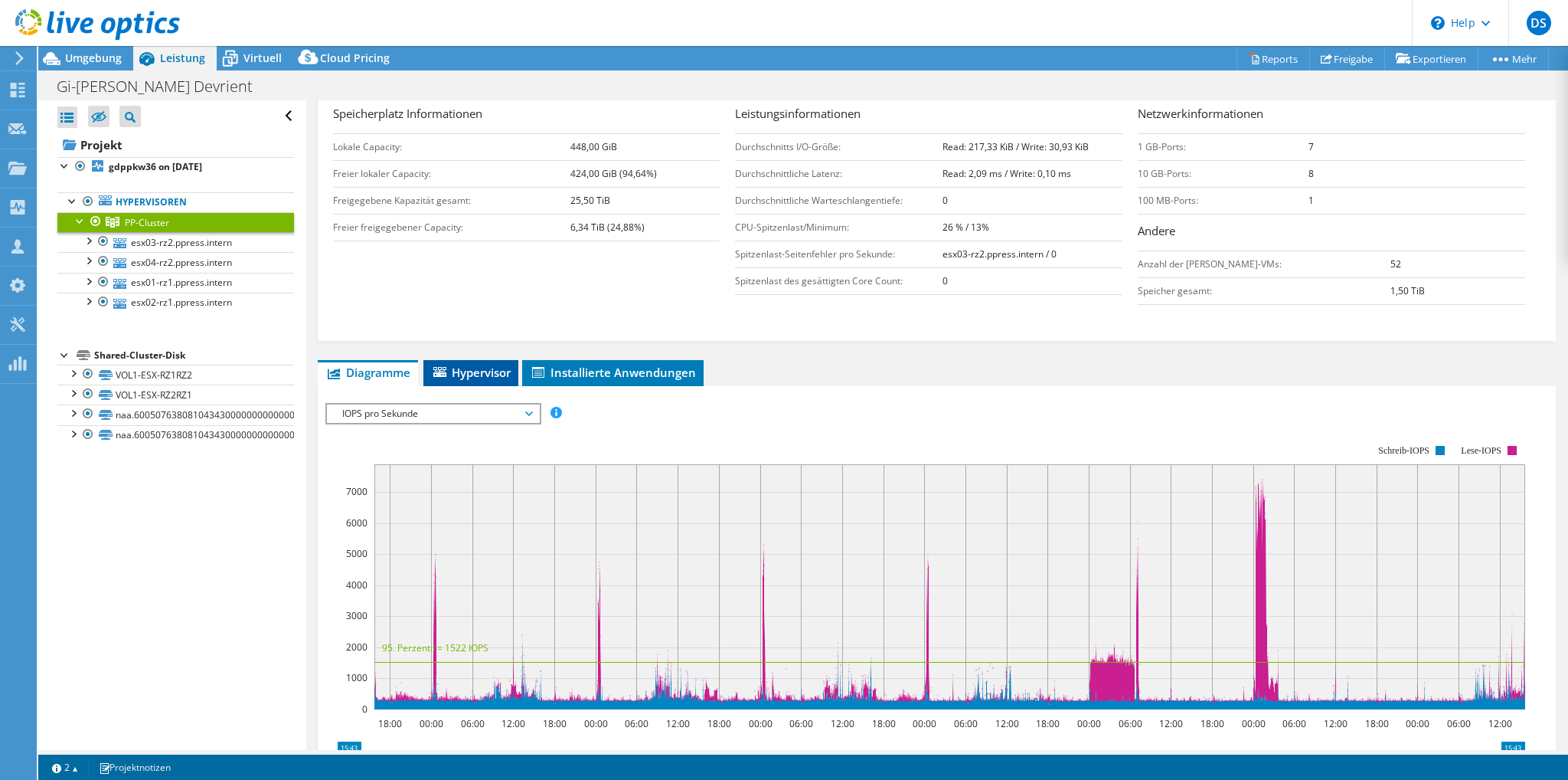
click at [487, 371] on span "Hypervisor" at bounding box center [471, 372] width 79 height 15
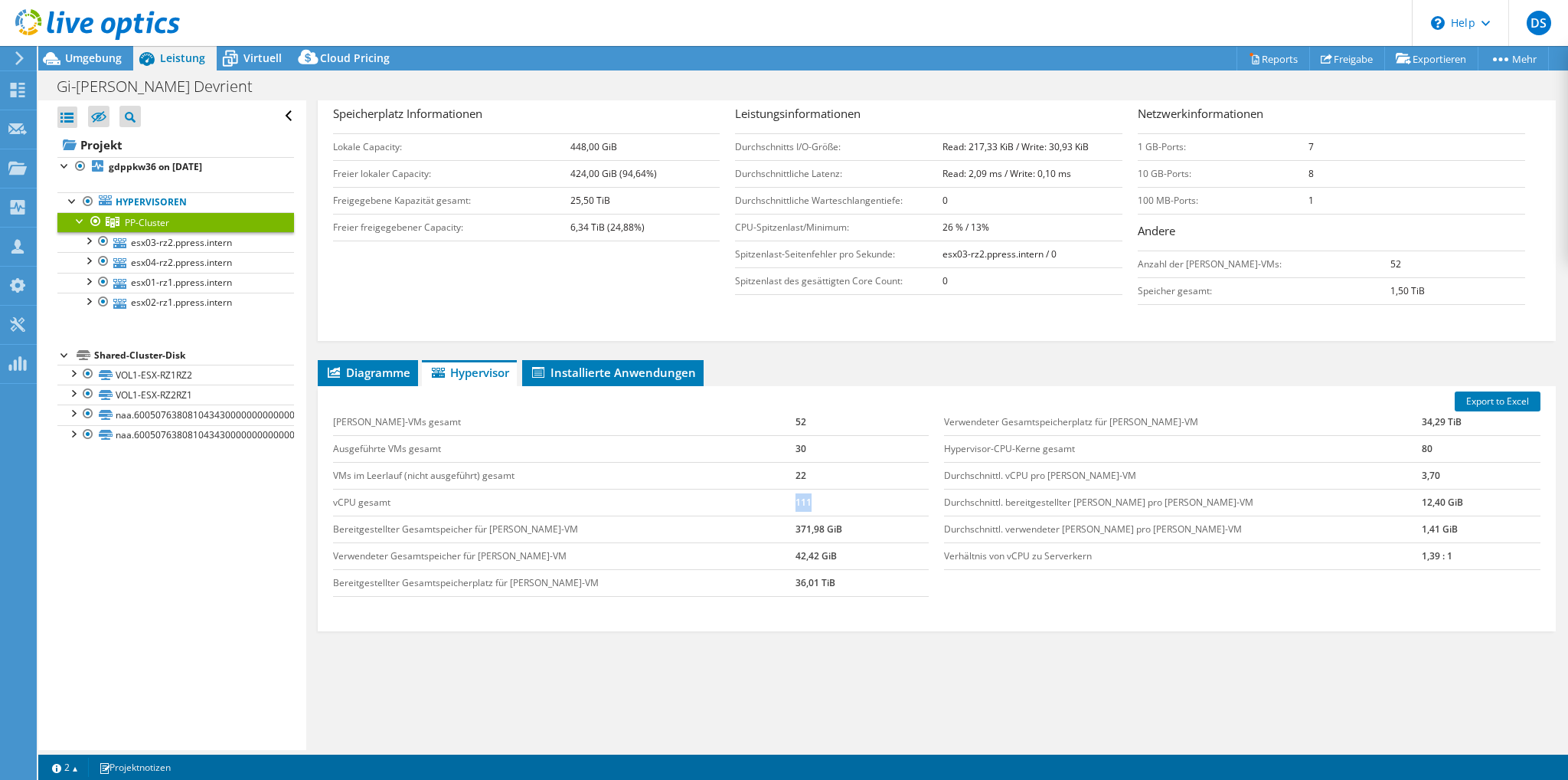
drag, startPoint x: 463, startPoint y: 501, endPoint x: 800, endPoint y: 501, distance: 337.0
click at [800, 501] on tr "vCPU gesamt 111" at bounding box center [631, 502] width 597 height 27
click at [808, 497] on td "111" at bounding box center [862, 502] width 133 height 27
click at [804, 498] on td "111" at bounding box center [862, 502] width 133 height 27
drag, startPoint x: 804, startPoint y: 499, endPoint x: 723, endPoint y: 501, distance: 81.0
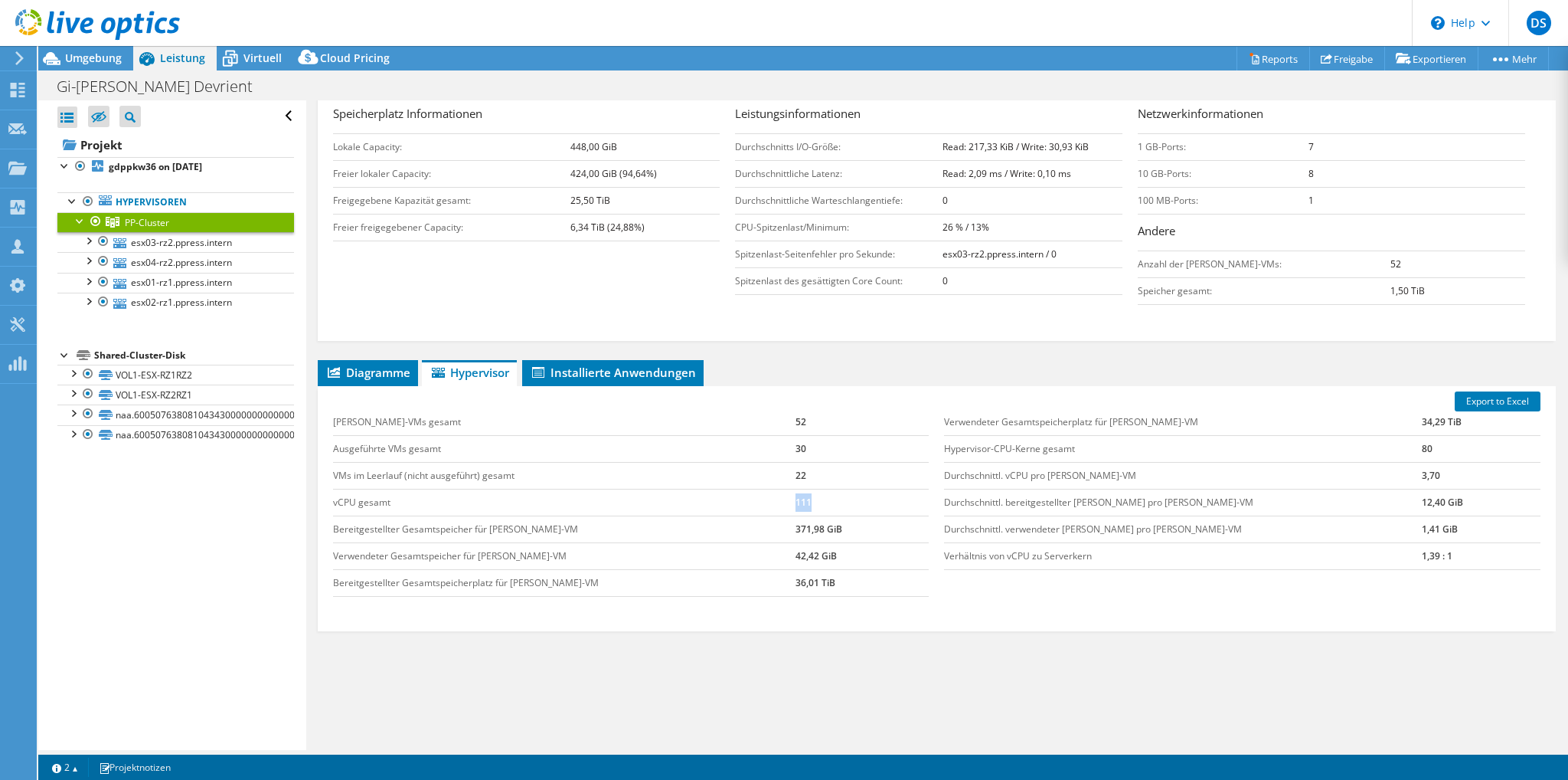
click at [723, 501] on tr "vCPU gesamt 111" at bounding box center [631, 502] width 597 height 27
drag, startPoint x: 1421, startPoint y: 451, endPoint x: 1360, endPoint y: 447, distance: 61.1
click at [1360, 447] on tr "Hypervisor-CPU-Kerne gesamt 80" at bounding box center [1242, 448] width 597 height 27
click at [200, 242] on link "esx03-rz2.ppress.intern" at bounding box center [176, 242] width 236 height 20
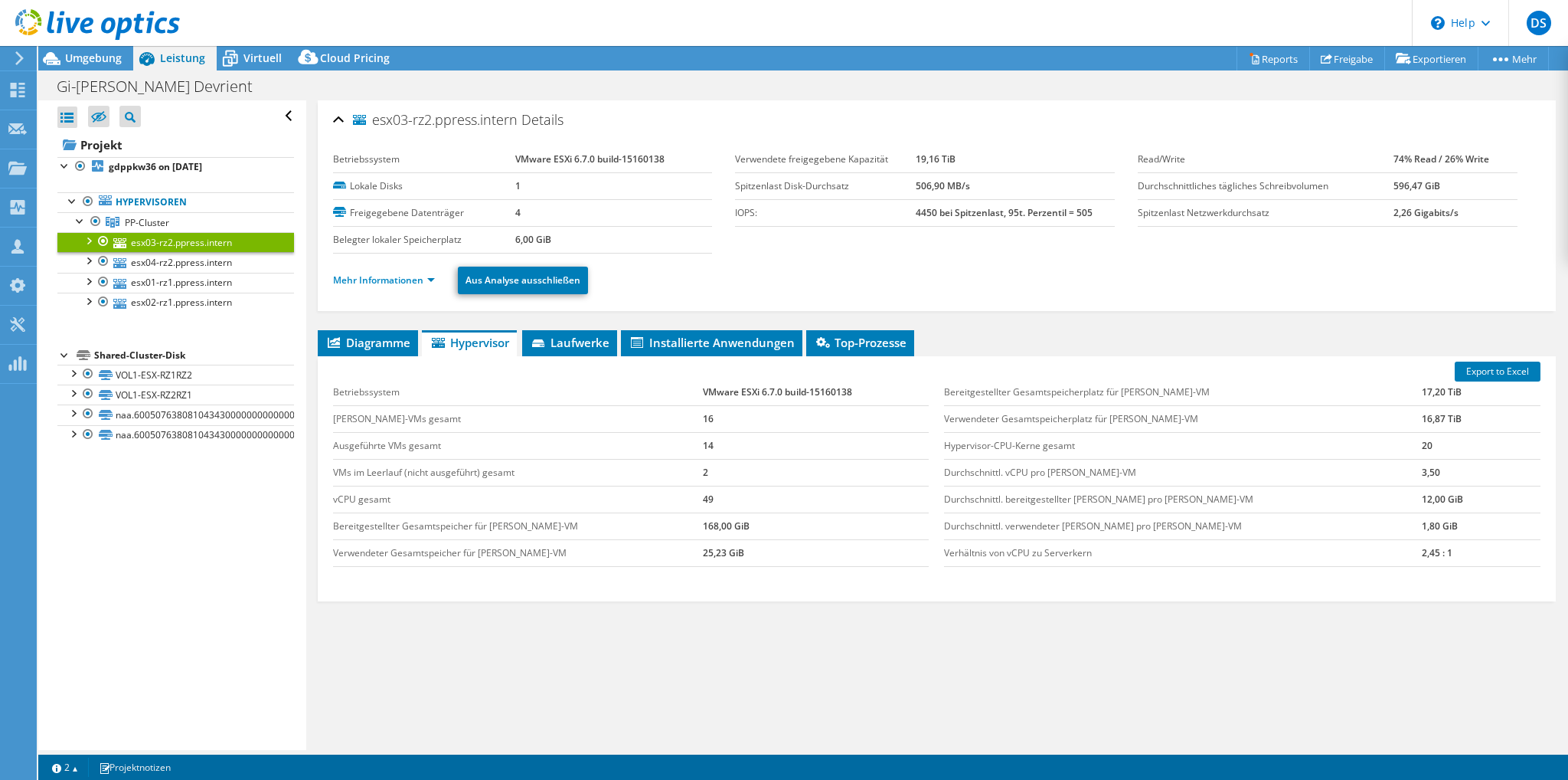
scroll to position [0, 0]
click at [163, 227] on span "PP-Cluster" at bounding box center [147, 222] width 45 height 13
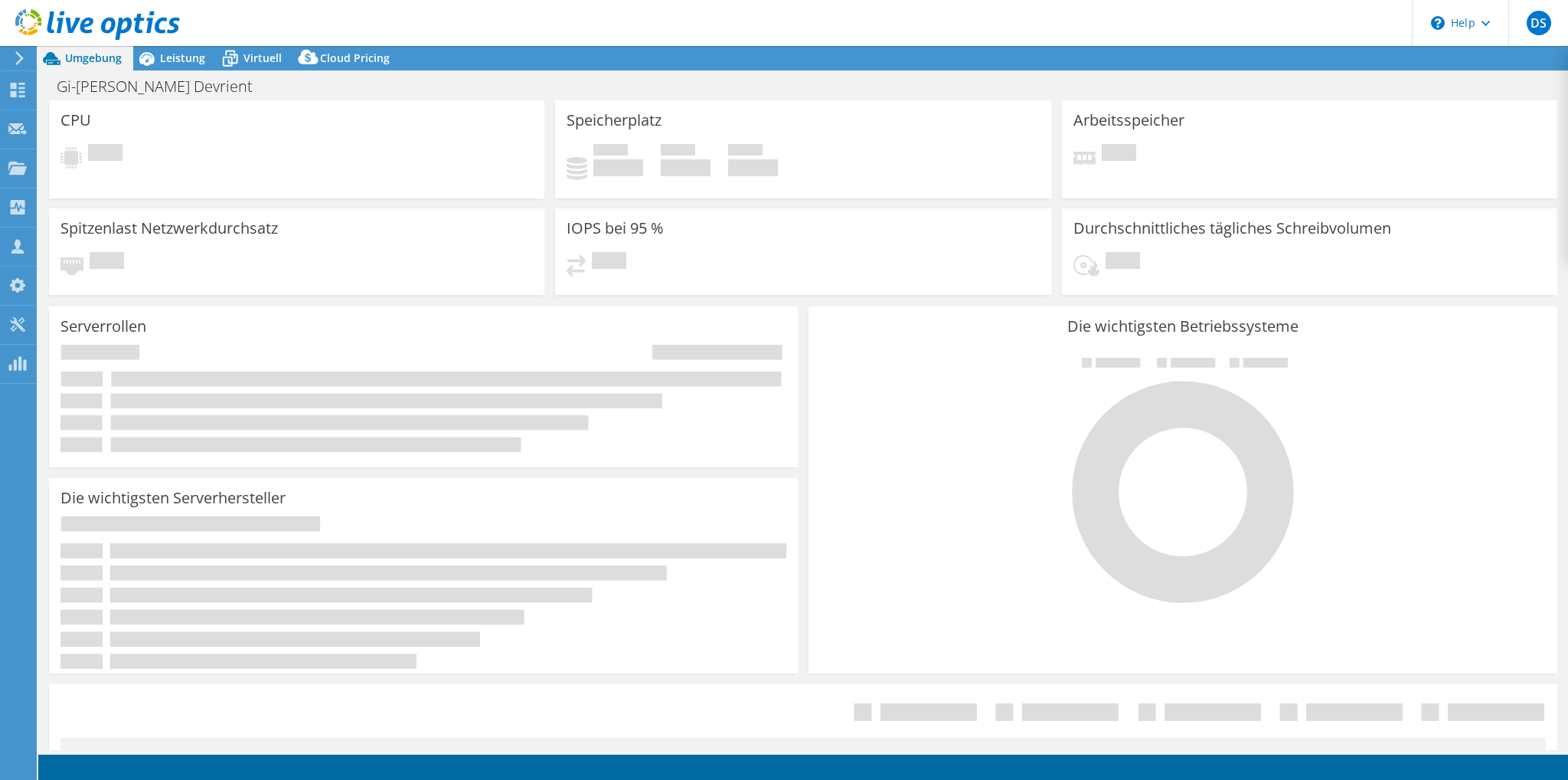
select select "EUFrankfurt"
select select "EUR"
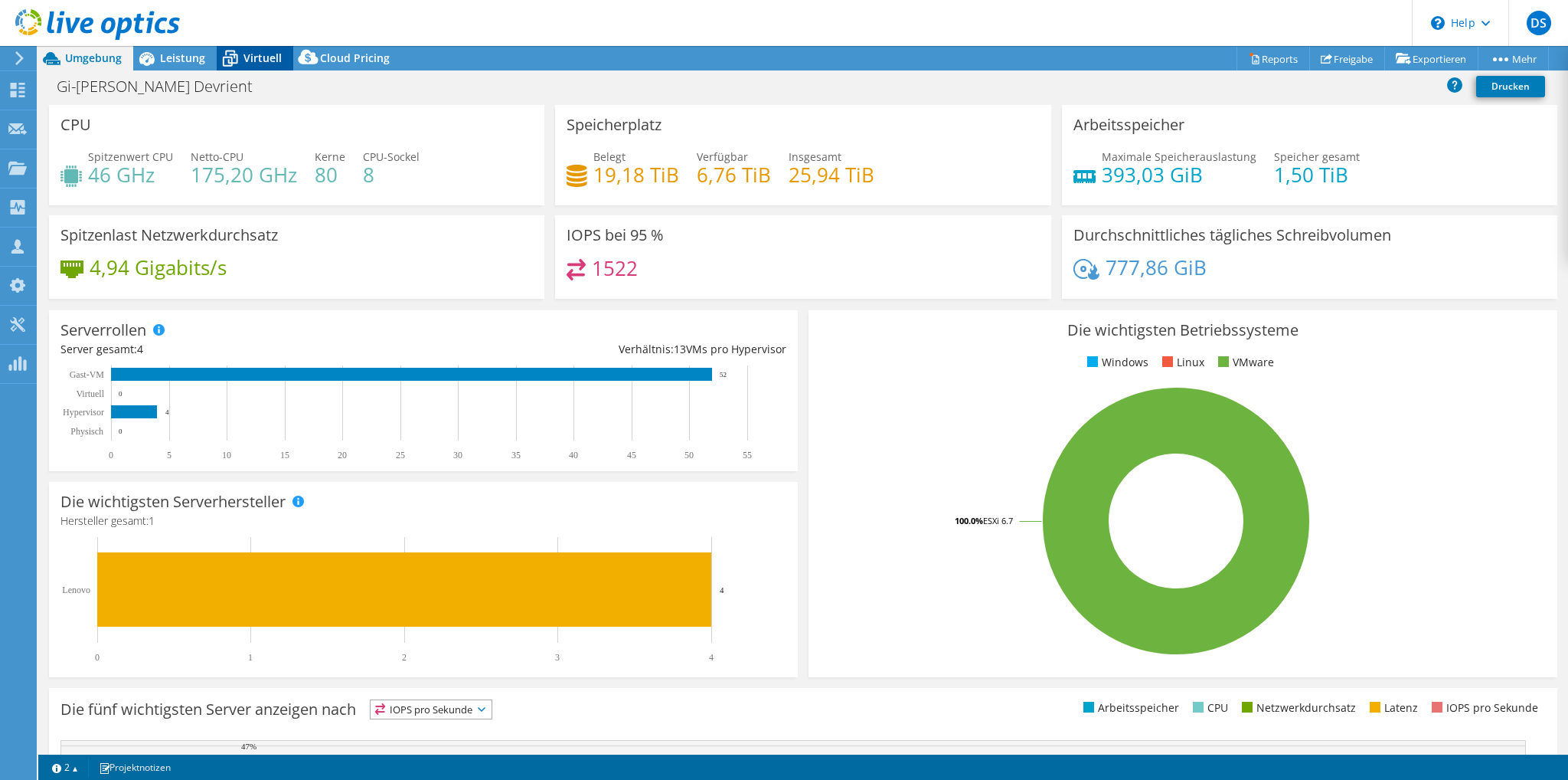
click at [256, 59] on span "Virtuell" at bounding box center [262, 58] width 39 height 15
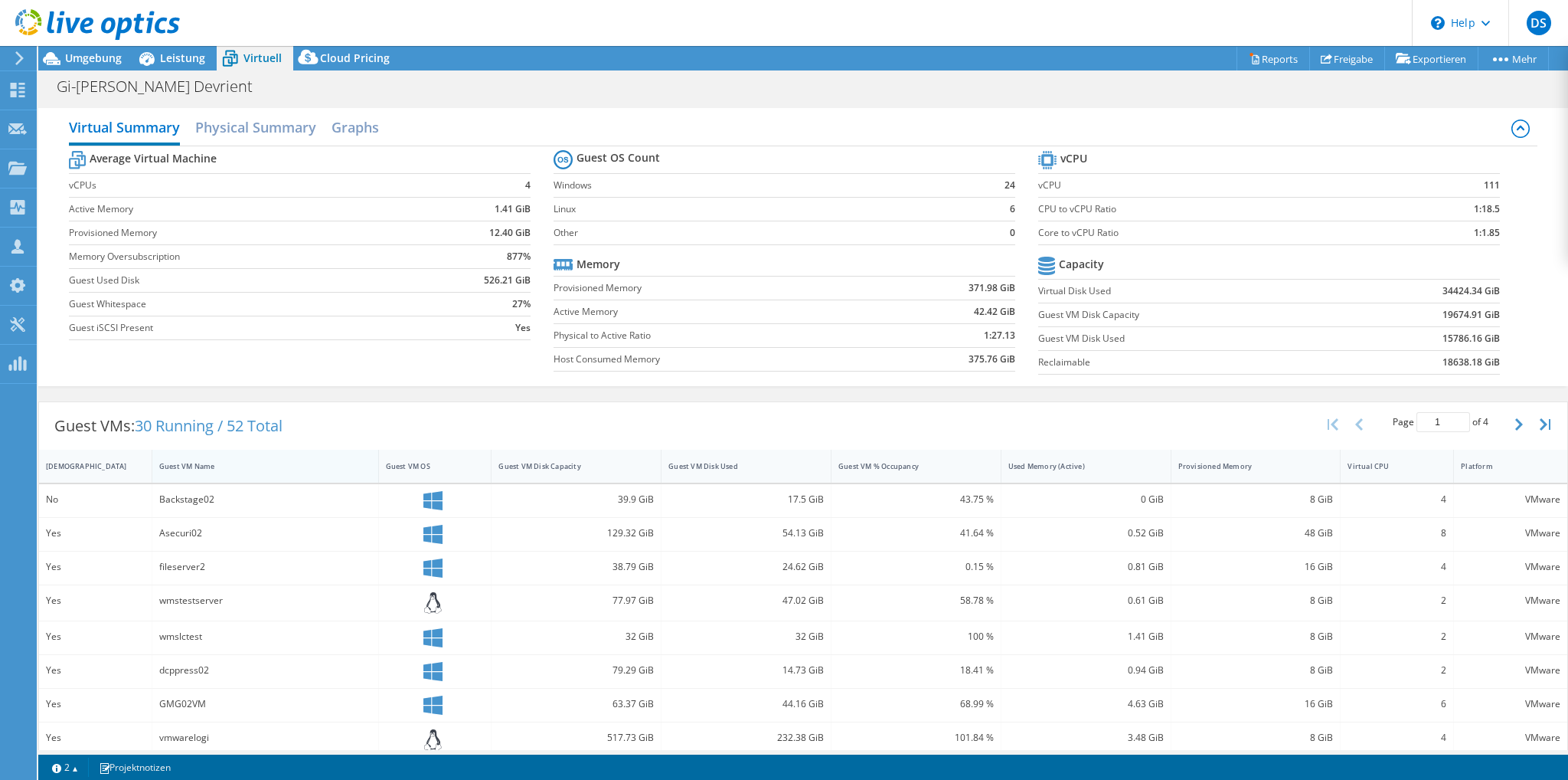
click at [195, 464] on div "Guest VM Name" at bounding box center [255, 466] width 194 height 10
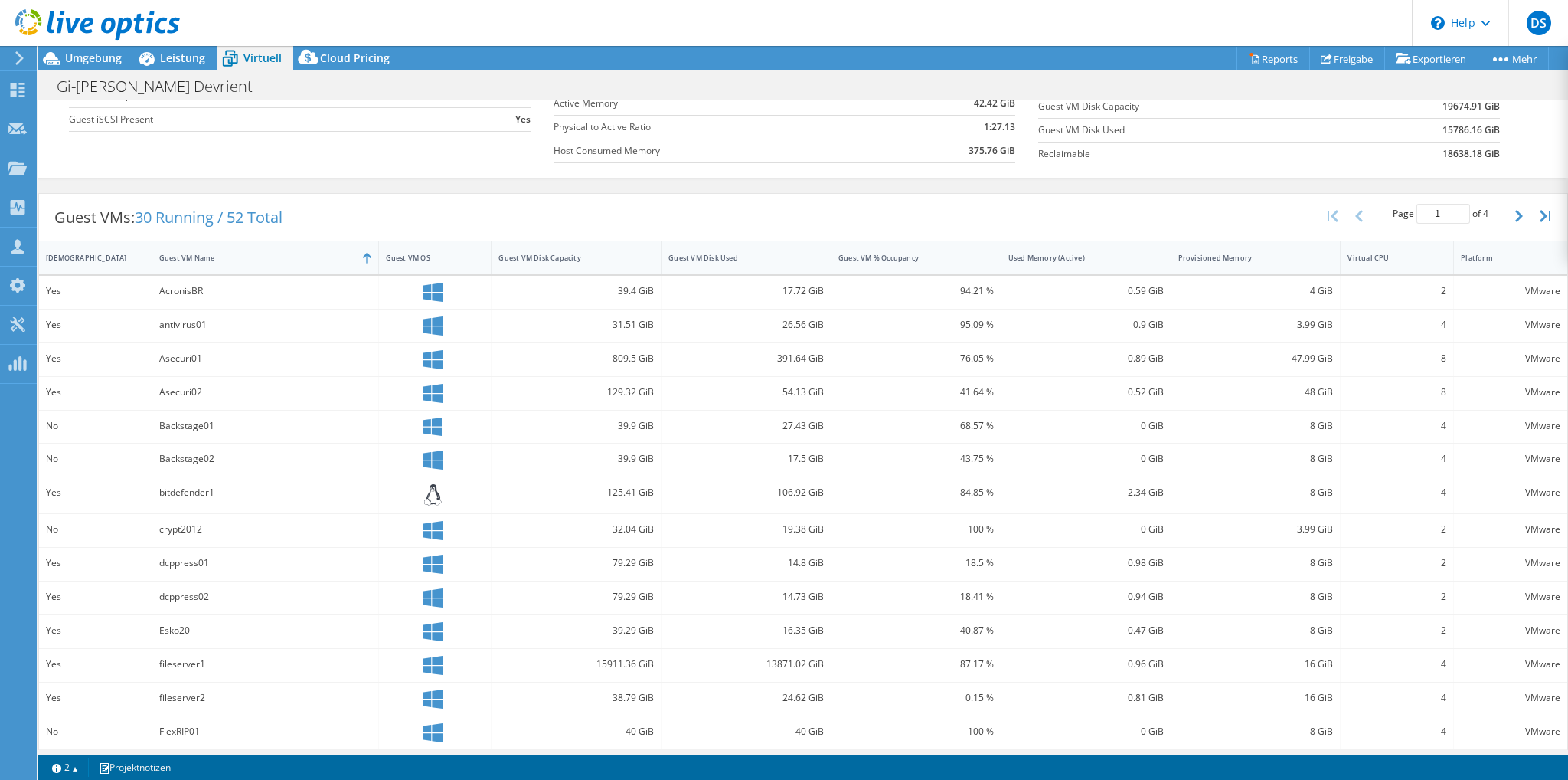
scroll to position [244, 0]
